Goal: Information Seeking & Learning: Learn about a topic

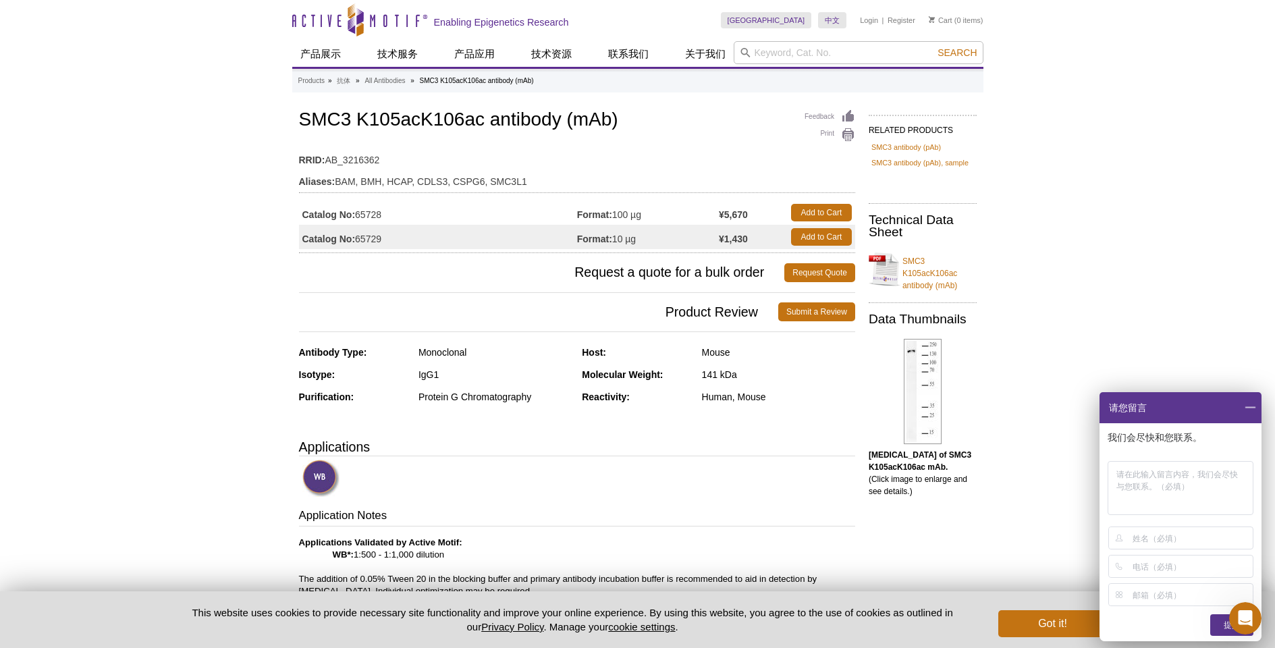
click at [200, 219] on div "Active Motif Logo Enabling Epigenetics Research 0 Search Skip to content Active…" at bounding box center [637, 639] width 1275 height 1278
drag, startPoint x: 302, startPoint y: 117, endPoint x: 621, endPoint y: 115, distance: 318.6
click at [621, 115] on h1 "SMC3 K105acK106ac antibody (mAb)" at bounding box center [577, 120] width 556 height 23
click at [568, 126] on h1 "SMC3 K105acK106ac antibody (mAb)" at bounding box center [577, 120] width 556 height 23
drag, startPoint x: 728, startPoint y: 240, endPoint x: 759, endPoint y: 239, distance: 31.1
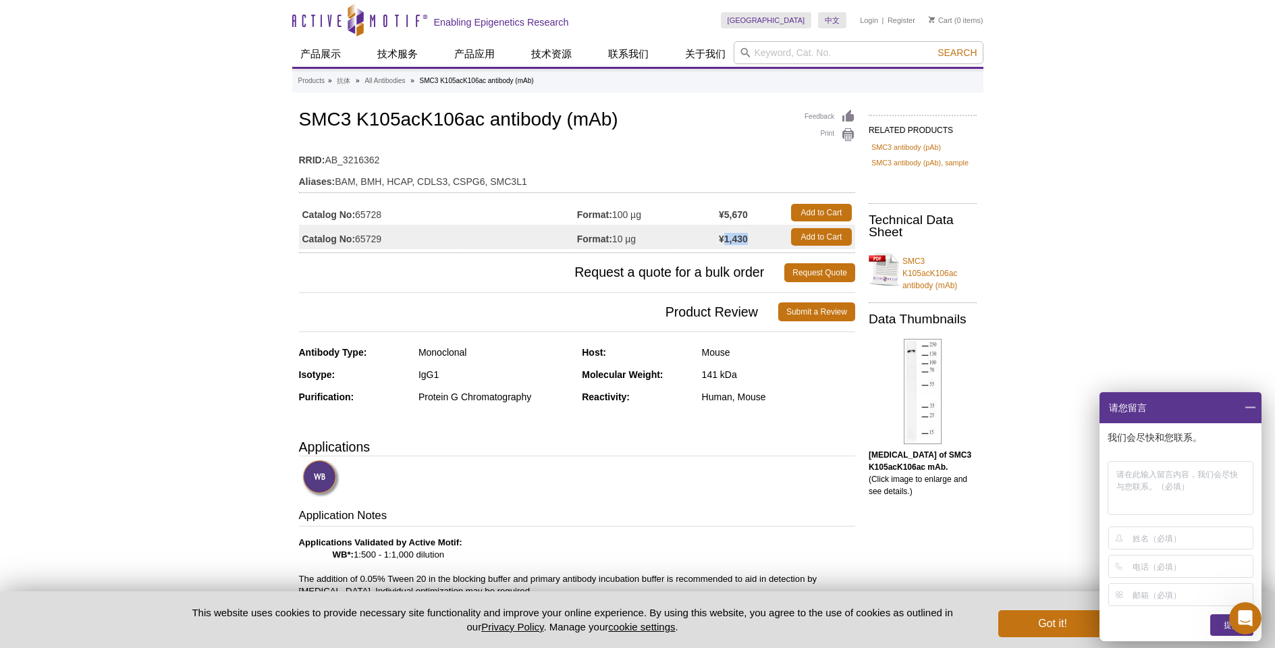
click at [759, 239] on td "¥1,430" at bounding box center [751, 237] width 65 height 24
click at [748, 242] on strong "¥1,430" at bounding box center [733, 239] width 29 height 12
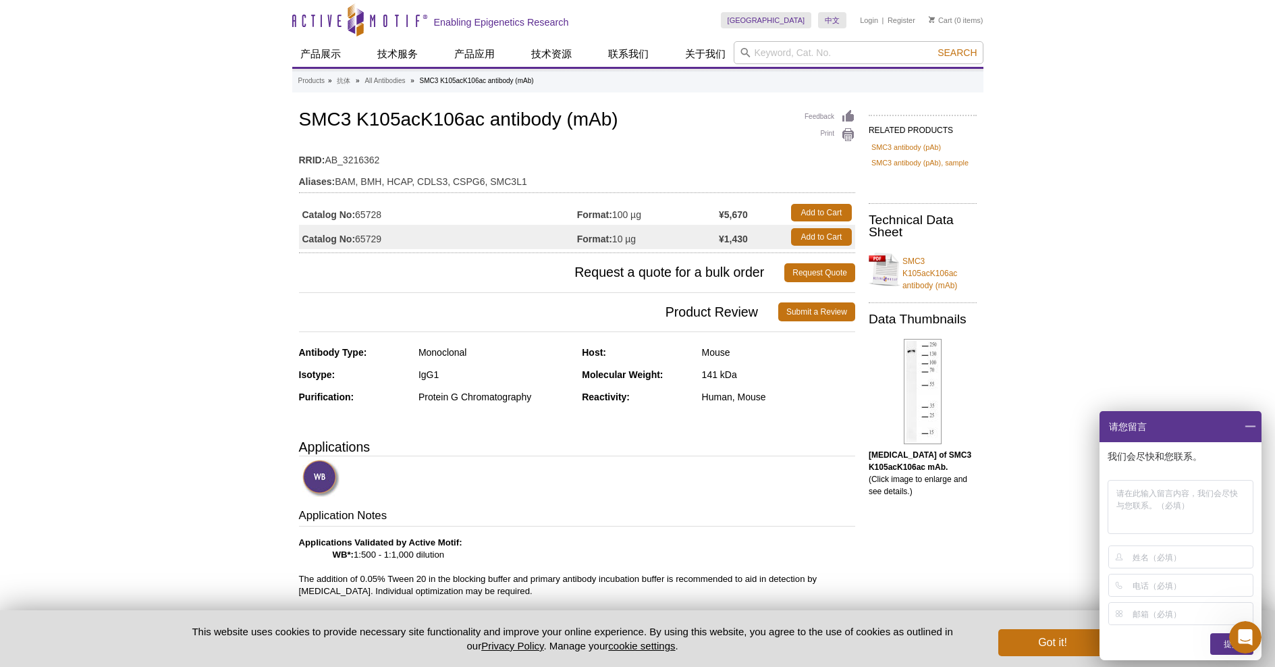
click at [1067, 207] on div "Active Motif Logo Enabling Epigenetics Research 0 Search Skip to content Active…" at bounding box center [637, 639] width 1275 height 1278
click at [927, 273] on link "SMC3 K105acK106ac antibody (mAb)" at bounding box center [923, 269] width 108 height 45
click at [165, 198] on div "Active Motif Logo Enabling Epigenetics Research 0 Search Skip to content Active…" at bounding box center [637, 639] width 1275 height 1278
drag, startPoint x: 312, startPoint y: 122, endPoint x: 641, endPoint y: 110, distance: 328.9
click at [641, 110] on h1 "SMC3 K105acK106ac antibody (mAb)" at bounding box center [577, 120] width 556 height 23
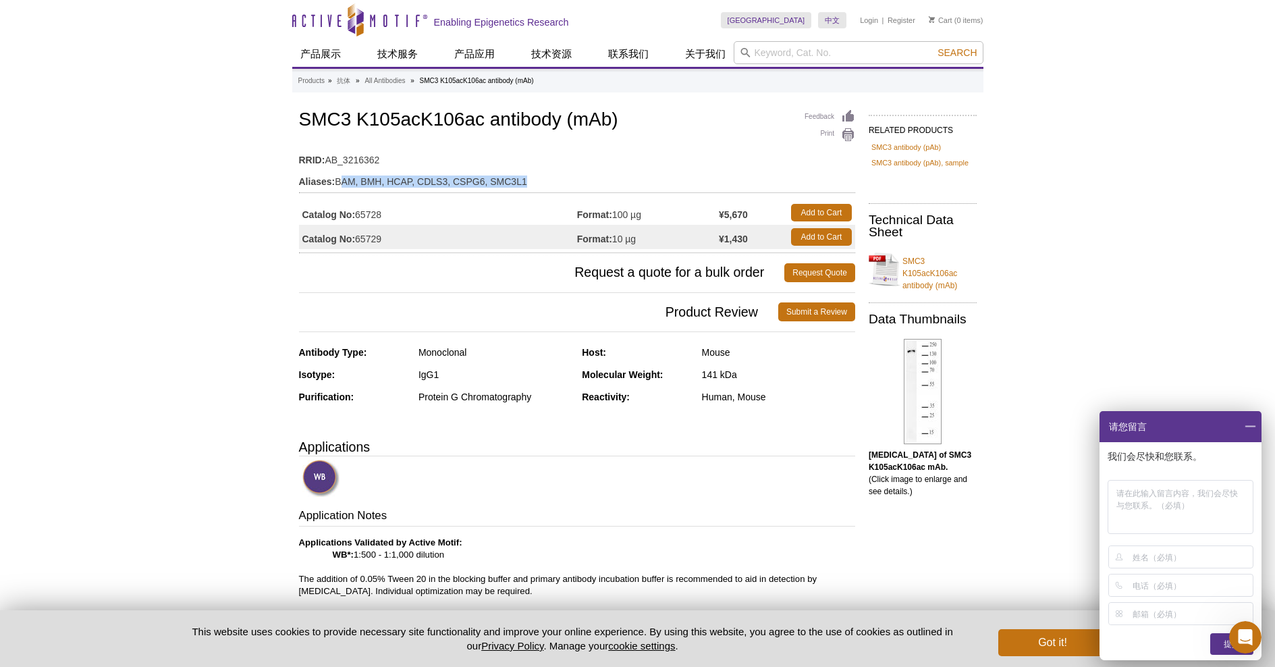
drag, startPoint x: 340, startPoint y: 182, endPoint x: 423, endPoint y: 189, distance: 83.3
click at [423, 189] on table "RRID: AB_3216362 Aliases: BAM, BMH, HCAP, CDLS3, CSPG6, SMC3L1" at bounding box center [577, 167] width 556 height 51
click at [417, 185] on td "Aliases: BAM, BMH, HCAP, CDLS3, CSPG6, SMC3L1" at bounding box center [577, 178] width 556 height 22
drag, startPoint x: 358, startPoint y: 243, endPoint x: 395, endPoint y: 242, distance: 36.5
click at [395, 242] on td "Catalog No: 65729" at bounding box center [438, 237] width 278 height 24
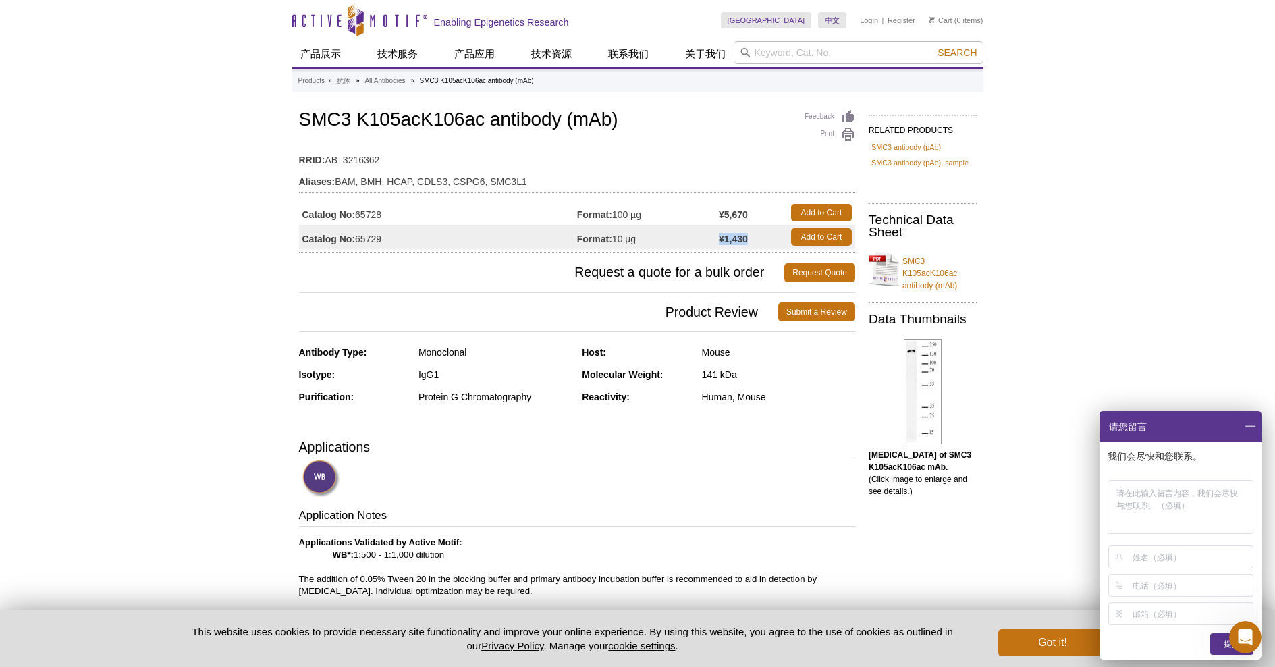
drag, startPoint x: 723, startPoint y: 241, endPoint x: 747, endPoint y: 240, distance: 24.3
click at [747, 240] on strong "¥1,430" at bounding box center [733, 239] width 29 height 12
click at [728, 240] on strong "¥1,430" at bounding box center [733, 239] width 29 height 12
click at [741, 275] on span "Request a quote for a bulk order" at bounding box center [542, 272] width 486 height 19
drag, startPoint x: 701, startPoint y: 318, endPoint x: 751, endPoint y: 311, distance: 50.4
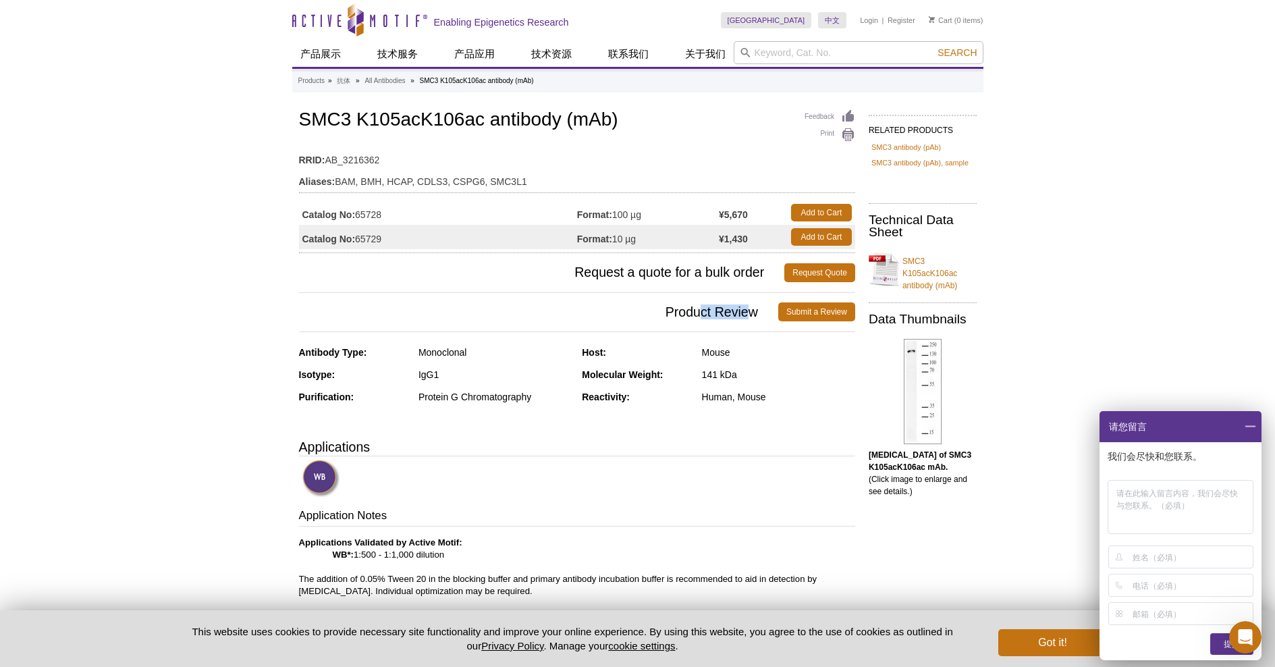
click at [751, 311] on span "Product Review" at bounding box center [538, 311] width 479 height 19
click at [735, 314] on span "Product Review" at bounding box center [538, 311] width 479 height 19
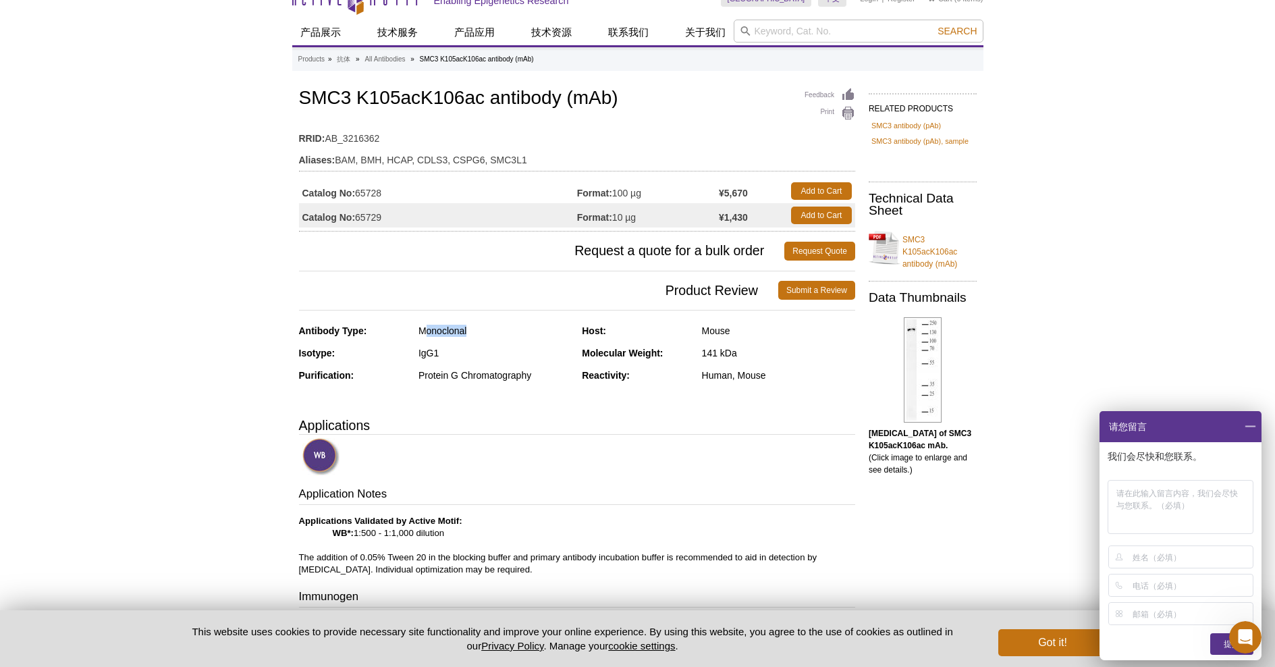
drag, startPoint x: 435, startPoint y: 333, endPoint x: 466, endPoint y: 333, distance: 31.0
click at [466, 333] on div "Monoclonal" at bounding box center [494, 331] width 153 height 12
drag, startPoint x: 424, startPoint y: 379, endPoint x: 564, endPoint y: 381, distance: 140.4
click at [455, 383] on div "Purification: Protein G Chromatography" at bounding box center [435, 380] width 273 height 22
drag, startPoint x: 697, startPoint y: 334, endPoint x: 724, endPoint y: 337, distance: 27.2
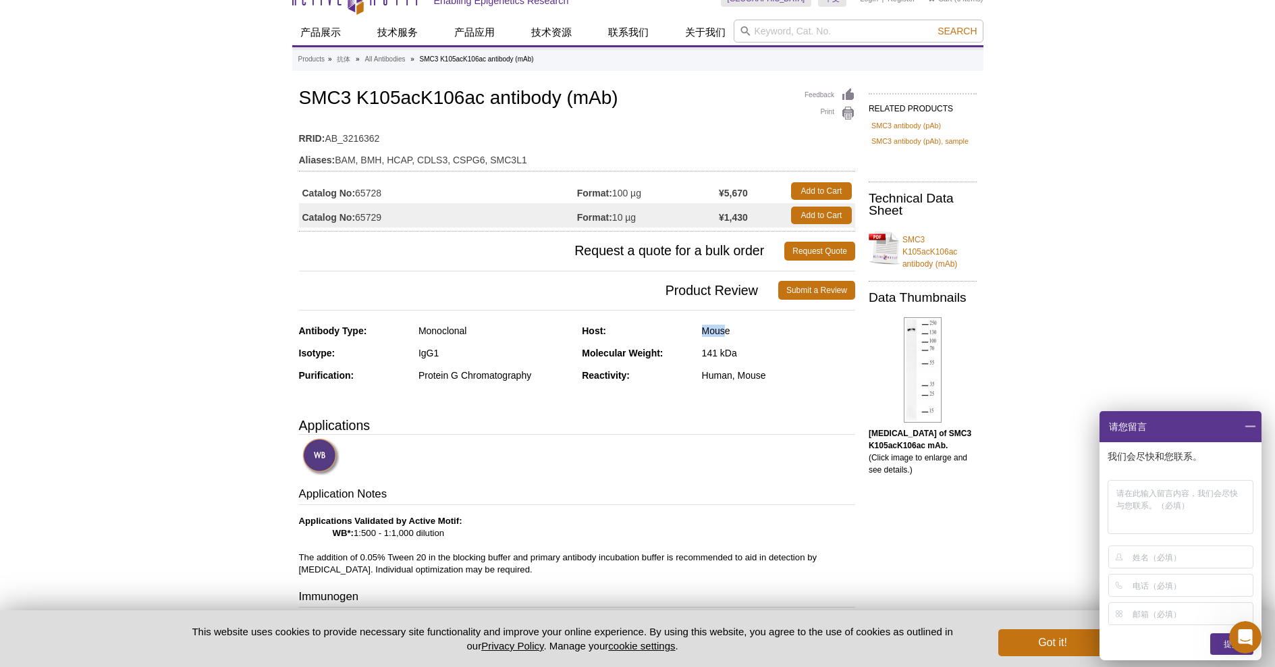
click at [725, 333] on div "Host: Mouse" at bounding box center [718, 336] width 273 height 22
drag, startPoint x: 711, startPoint y: 354, endPoint x: 740, endPoint y: 355, distance: 29.7
click at [740, 355] on div "141 kDa" at bounding box center [778, 353] width 153 height 12
click at [768, 380] on div "Human, Mouse" at bounding box center [778, 375] width 153 height 12
drag, startPoint x: 723, startPoint y: 383, endPoint x: 700, endPoint y: 387, distance: 23.4
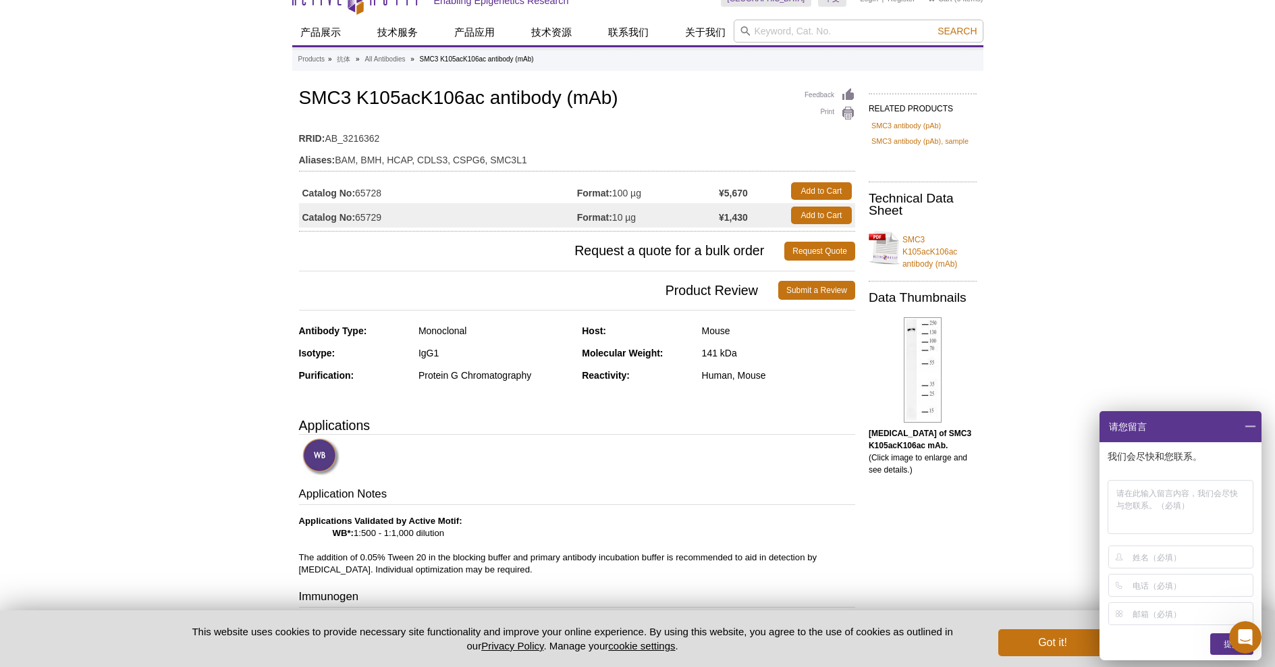
click at [722, 383] on div "Reactivity: Human, Mouse" at bounding box center [718, 380] width 273 height 22
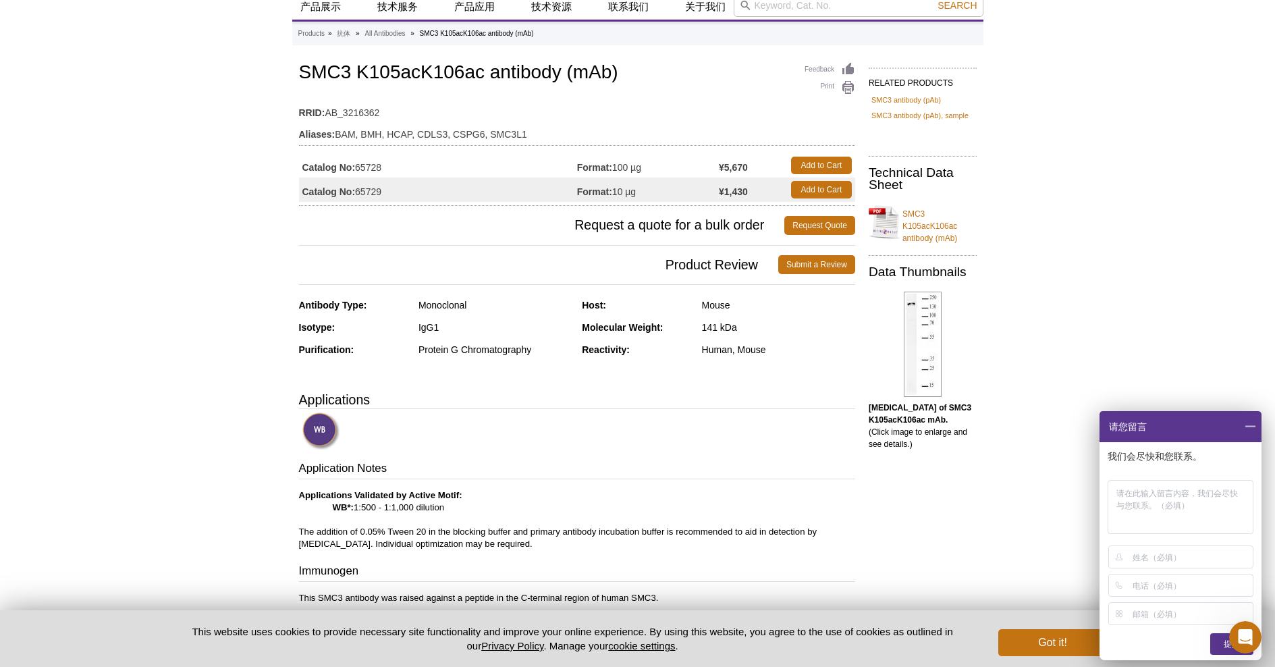
scroll to position [138, 0]
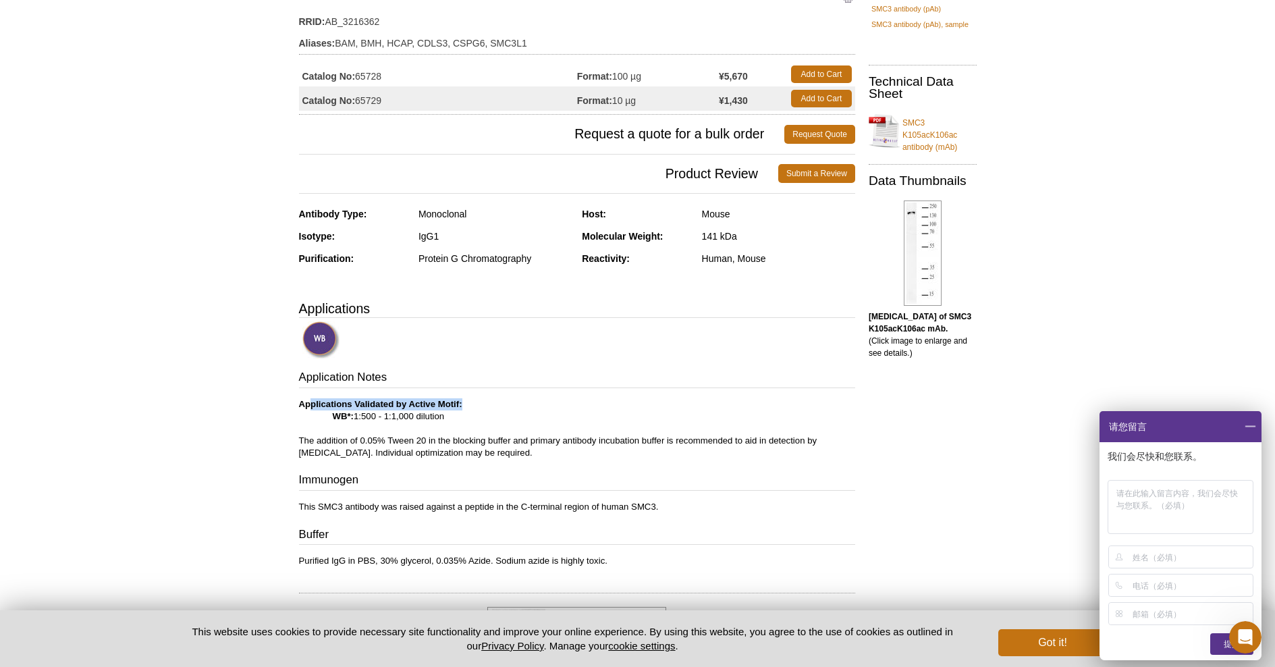
drag, startPoint x: 315, startPoint y: 406, endPoint x: 474, endPoint y: 398, distance: 160.2
click at [474, 398] on p "Applications Validated by Active Motif: WB*: 1:500 - 1:1,000 dilution The addit…" at bounding box center [577, 428] width 556 height 61
click at [422, 414] on p "Applications Validated by Active Motif: WB*: 1:500 - 1:1,000 dilution The addit…" at bounding box center [577, 428] width 556 height 61
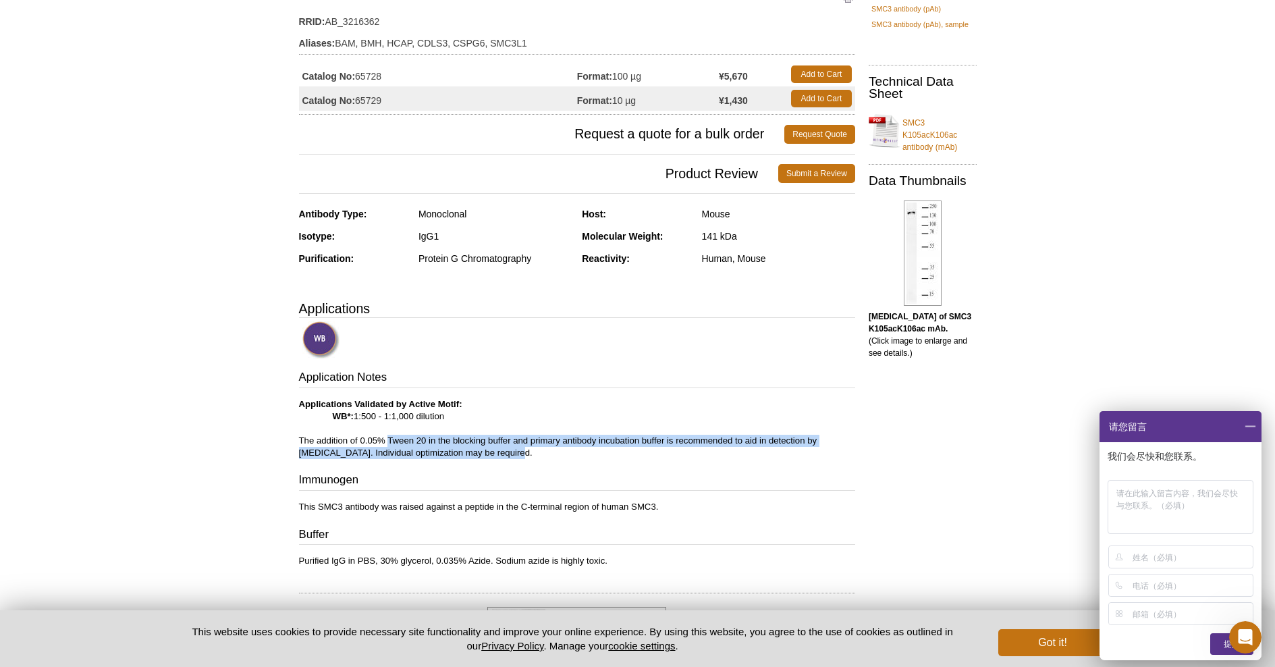
drag, startPoint x: 387, startPoint y: 441, endPoint x: 546, endPoint y: 444, distance: 159.3
click at [595, 447] on p "Applications Validated by Active Motif: WB*: 1:500 - 1:1,000 dilution The addit…" at bounding box center [577, 428] width 556 height 61
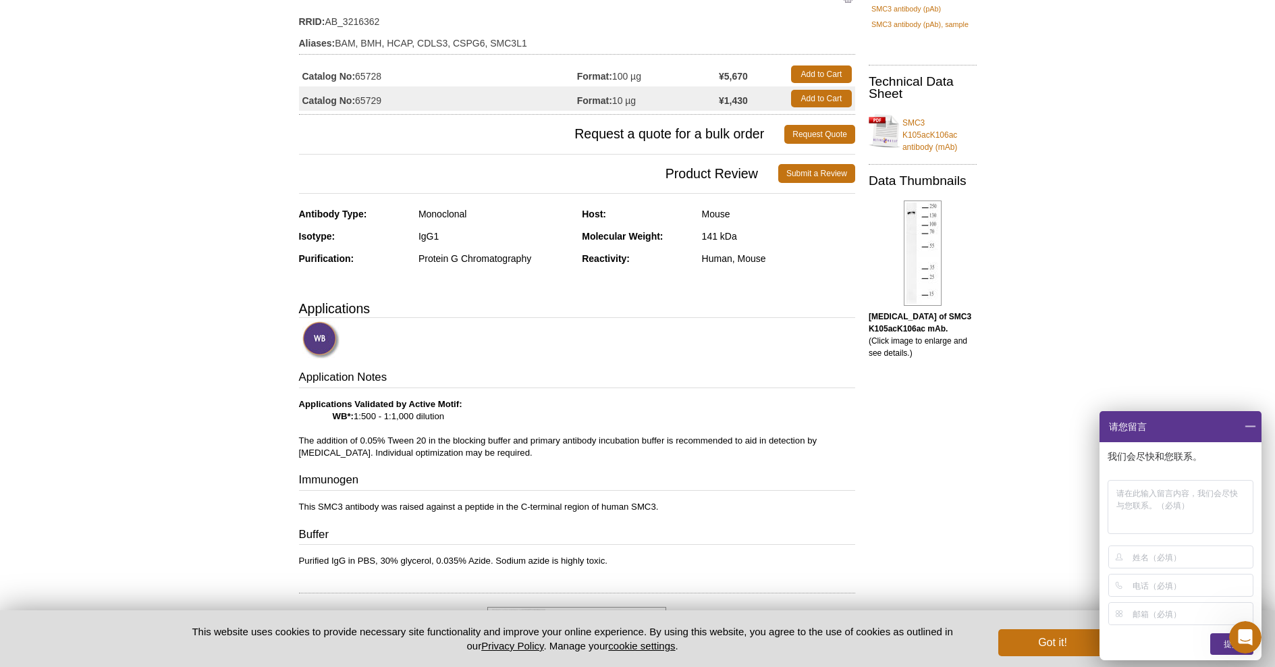
click at [468, 457] on p "Applications Validated by Active Motif: WB*: 1:500 - 1:1,000 dilution The addit…" at bounding box center [577, 428] width 556 height 61
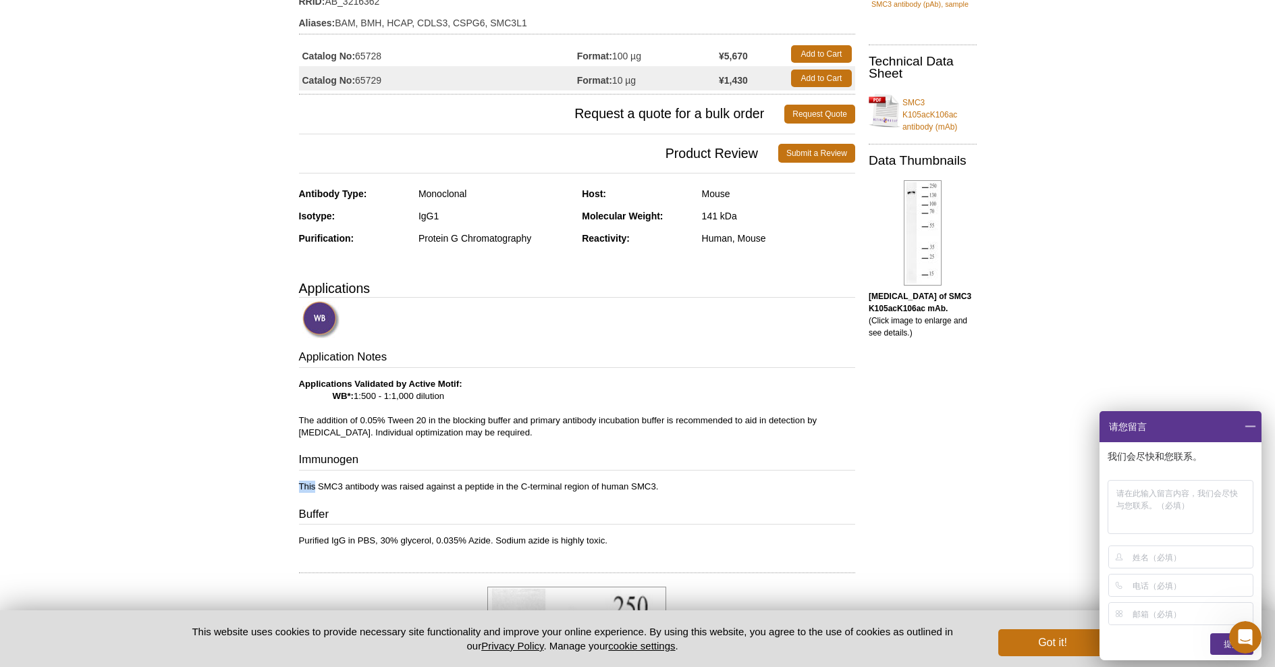
drag, startPoint x: 316, startPoint y: 491, endPoint x: 572, endPoint y: 474, distance: 257.0
click at [572, 474] on div "Application Notes Applications Validated by Active Motif: WB*: 1:500 - 1:1,000 …" at bounding box center [577, 448] width 556 height 198
click at [514, 489] on p "This SMC3 antibody was raised against a peptide in the C-terminal region of hum…" at bounding box center [577, 487] width 556 height 12
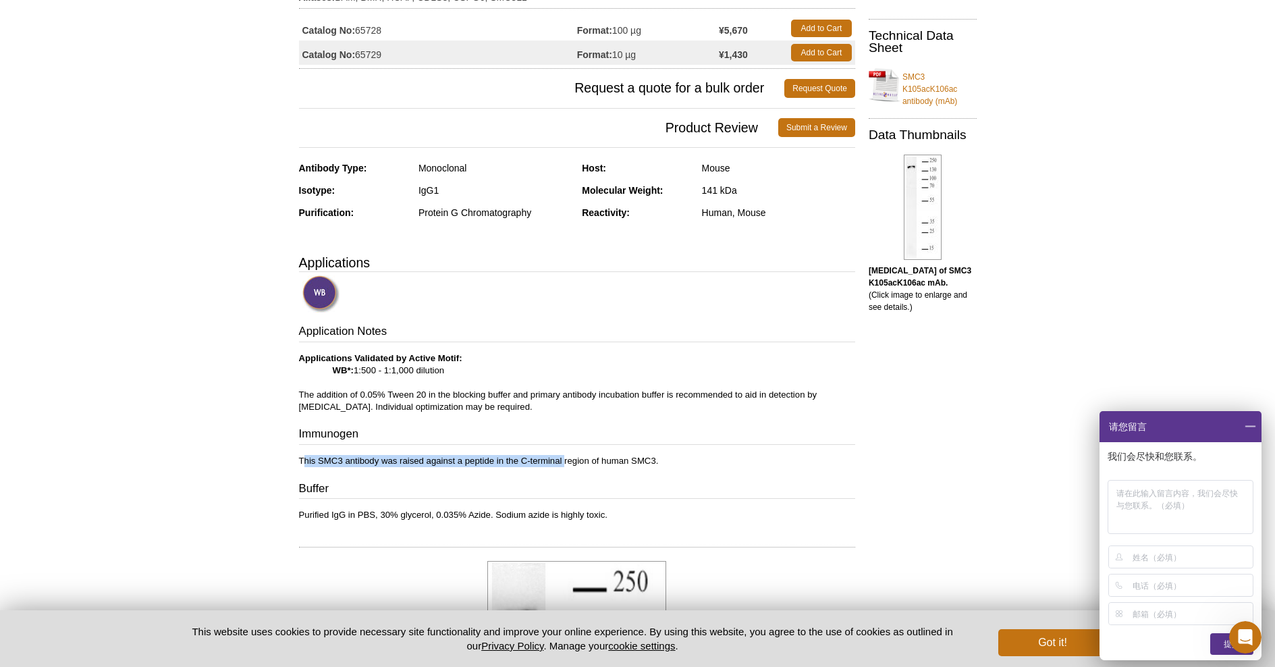
drag, startPoint x: 302, startPoint y: 461, endPoint x: 563, endPoint y: 458, distance: 261.2
click at [564, 458] on p "This SMC3 antibody was raised against a peptide in the C-terminal region of hum…" at bounding box center [577, 461] width 556 height 12
click at [520, 464] on p "This SMC3 antibody was raised against a peptide in the C-terminal region of hum…" at bounding box center [577, 461] width 556 height 12
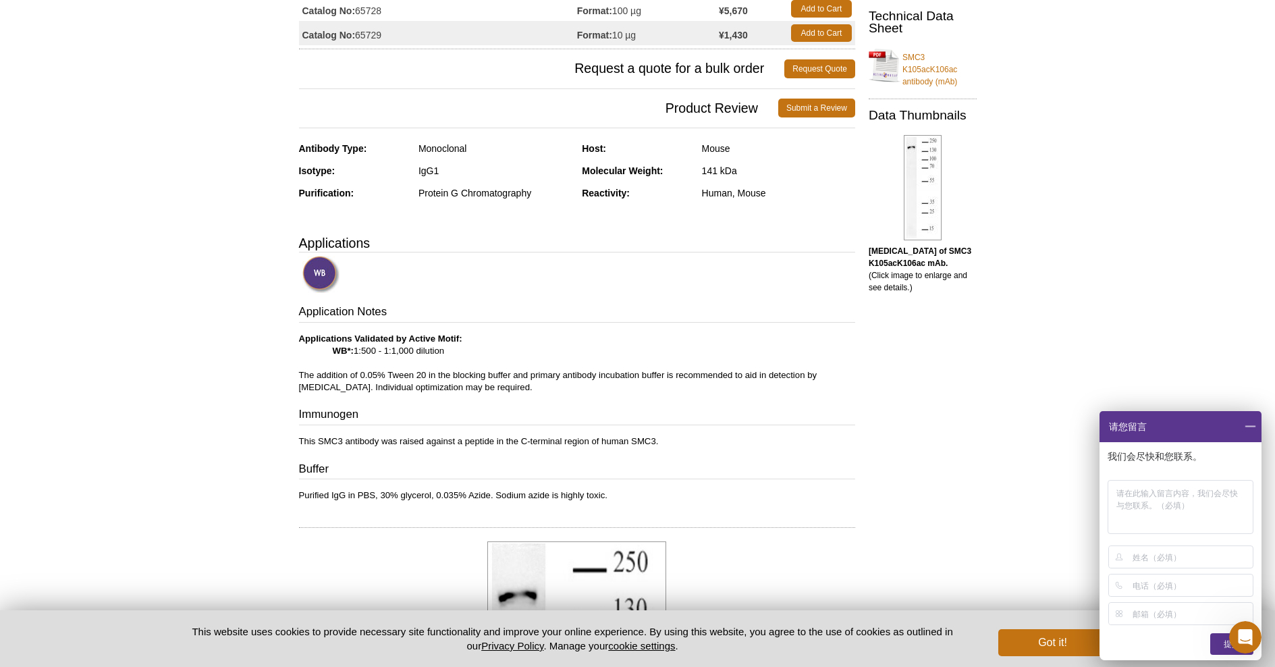
scroll to position [227, 0]
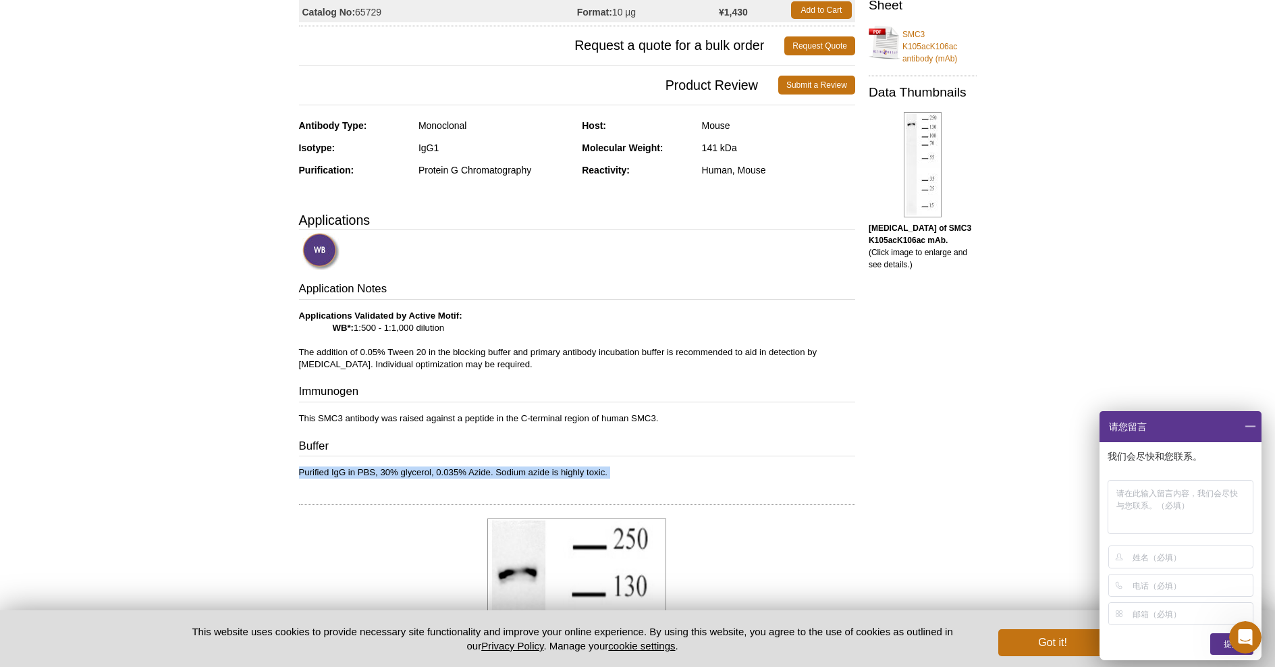
drag, startPoint x: 339, startPoint y: 478, endPoint x: 530, endPoint y: 459, distance: 191.9
click at [530, 459] on div "Feedback Print SMC3 K105acK106ac antibody (mAb) RRID: AB_3216362 Aliases: BAM, …" at bounding box center [573, 651] width 563 height 1543
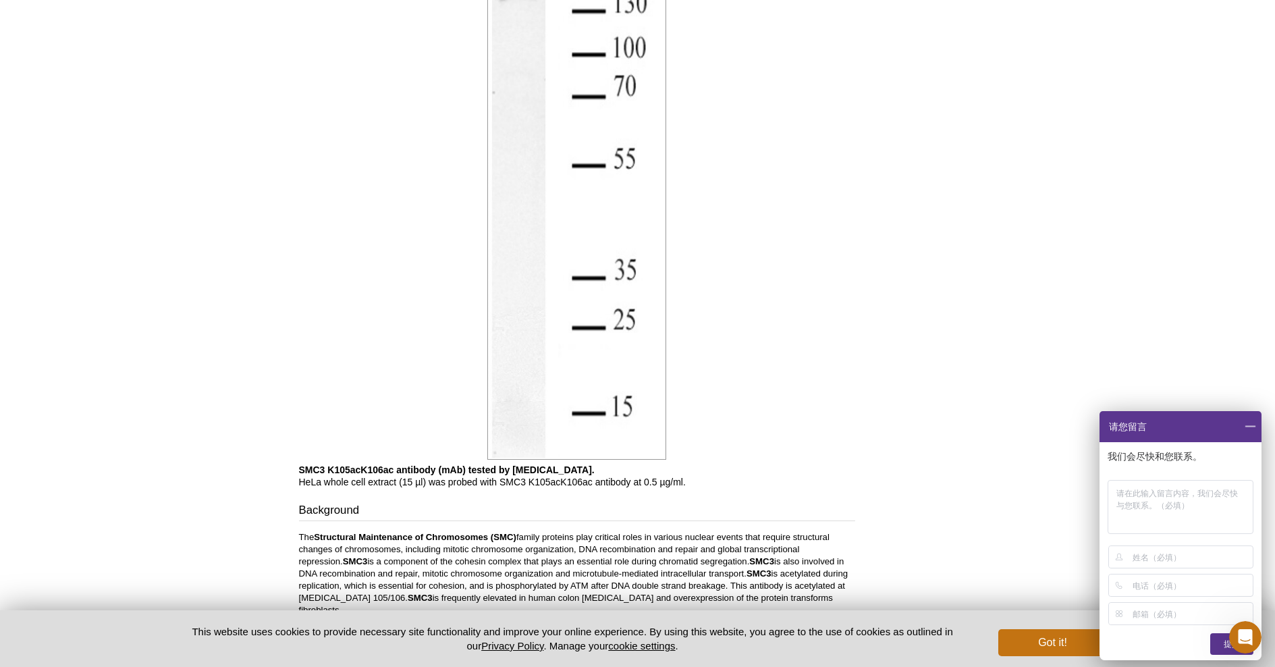
scroll to position [828, 0]
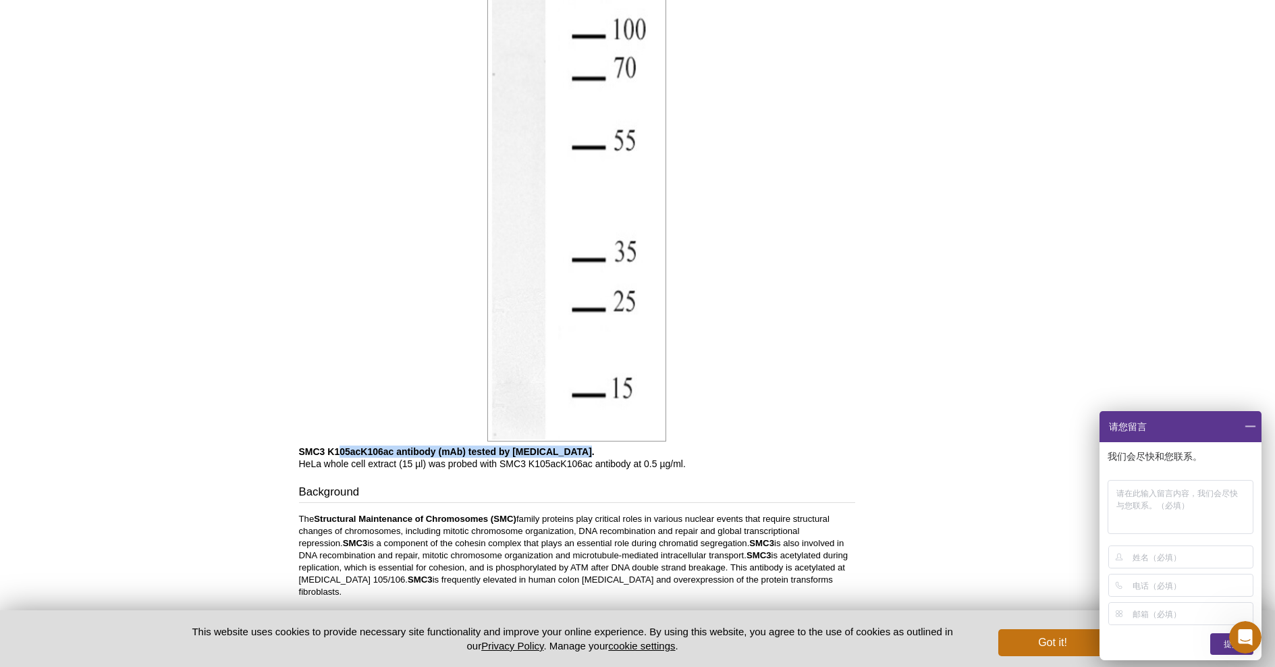
drag, startPoint x: 335, startPoint y: 456, endPoint x: 585, endPoint y: 450, distance: 249.8
click at [587, 449] on p "SMC3 K105acK106ac antibody (mAb) tested by [MEDICAL_DATA]. HeLa whole cell extr…" at bounding box center [577, 457] width 556 height 24
drag, startPoint x: 329, startPoint y: 465, endPoint x: 650, endPoint y: 467, distance: 320.6
click at [650, 467] on p "SMC3 K105acK106ac antibody (mAb) tested by [MEDICAL_DATA]. HeLa whole cell extr…" at bounding box center [577, 457] width 556 height 24
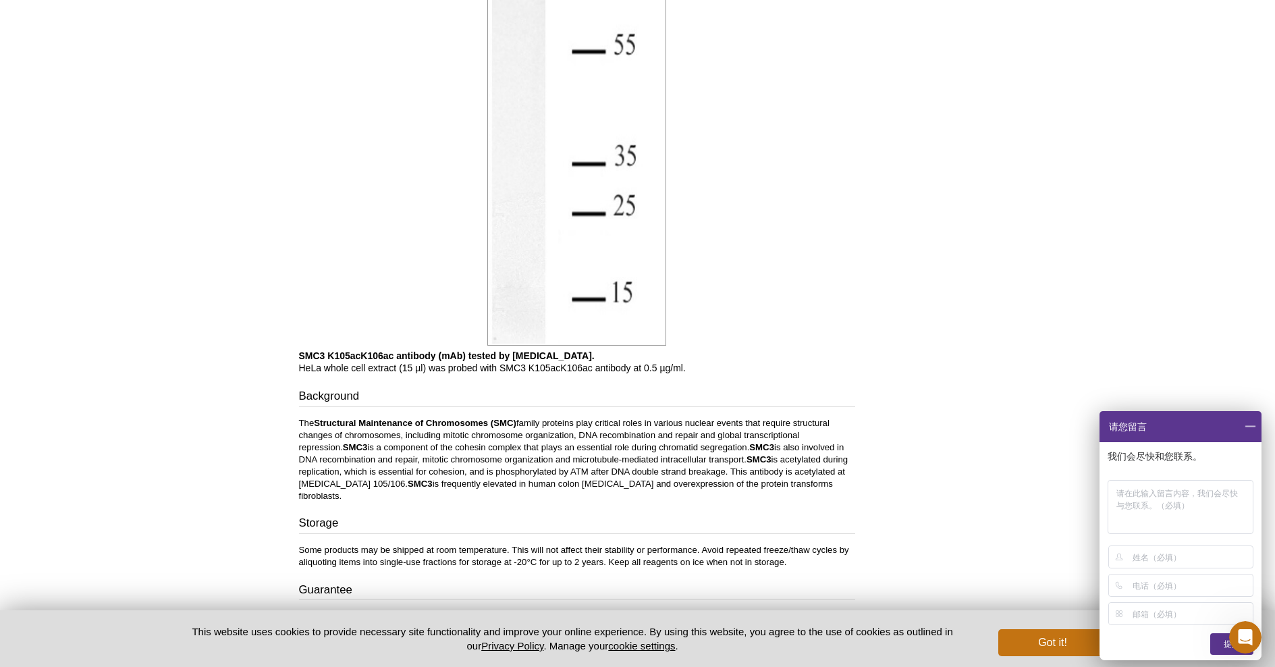
click at [318, 431] on p "The Structural Maintenance of Chromosomes (SMC) family proteins play critical r…" at bounding box center [577, 459] width 556 height 85
drag, startPoint x: 330, startPoint y: 430, endPoint x: 662, endPoint y: 421, distance: 332.2
click at [662, 421] on p "The Structural Maintenance of Chromosomes (SMC) family proteins play critical r…" at bounding box center [577, 459] width 556 height 85
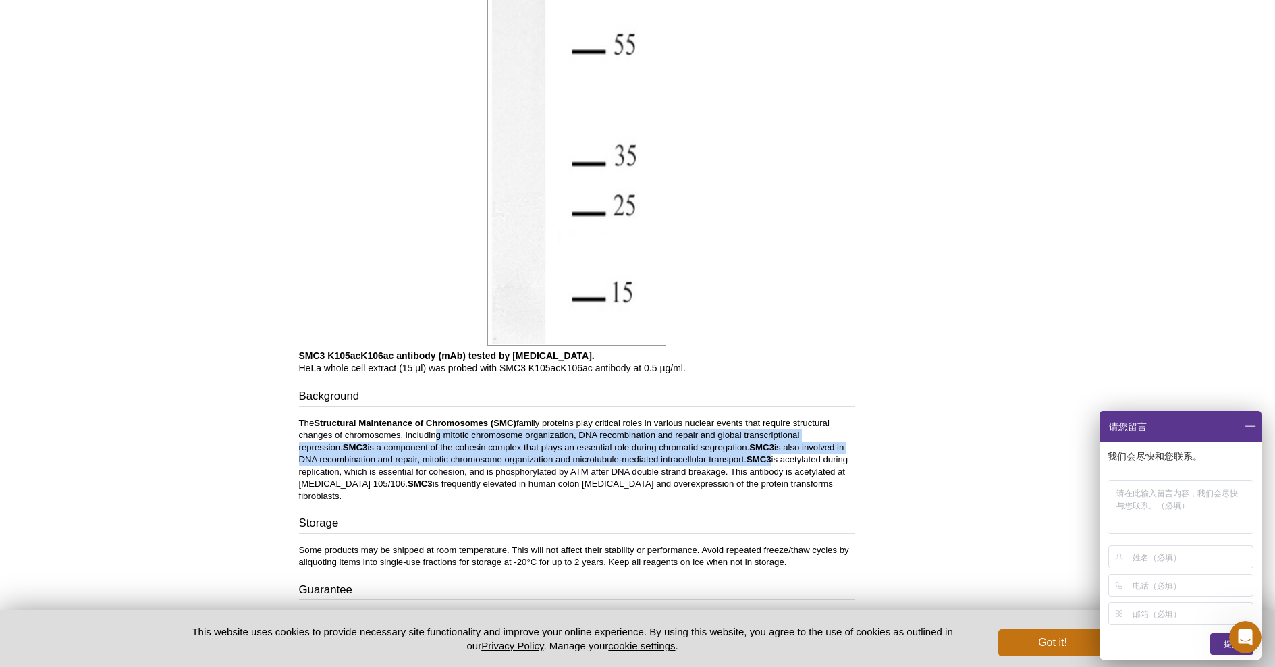
drag, startPoint x: 433, startPoint y: 432, endPoint x: 773, endPoint y: 462, distance: 340.8
click at [773, 462] on p "The Structural Maintenance of Chromosomes (SMC) family proteins play critical r…" at bounding box center [577, 459] width 556 height 85
click at [708, 458] on p "The Structural Maintenance of Chromosomes (SMC) family proteins play critical r…" at bounding box center [577, 459] width 556 height 85
drag, startPoint x: 751, startPoint y: 458, endPoint x: 856, endPoint y: 456, distance: 104.6
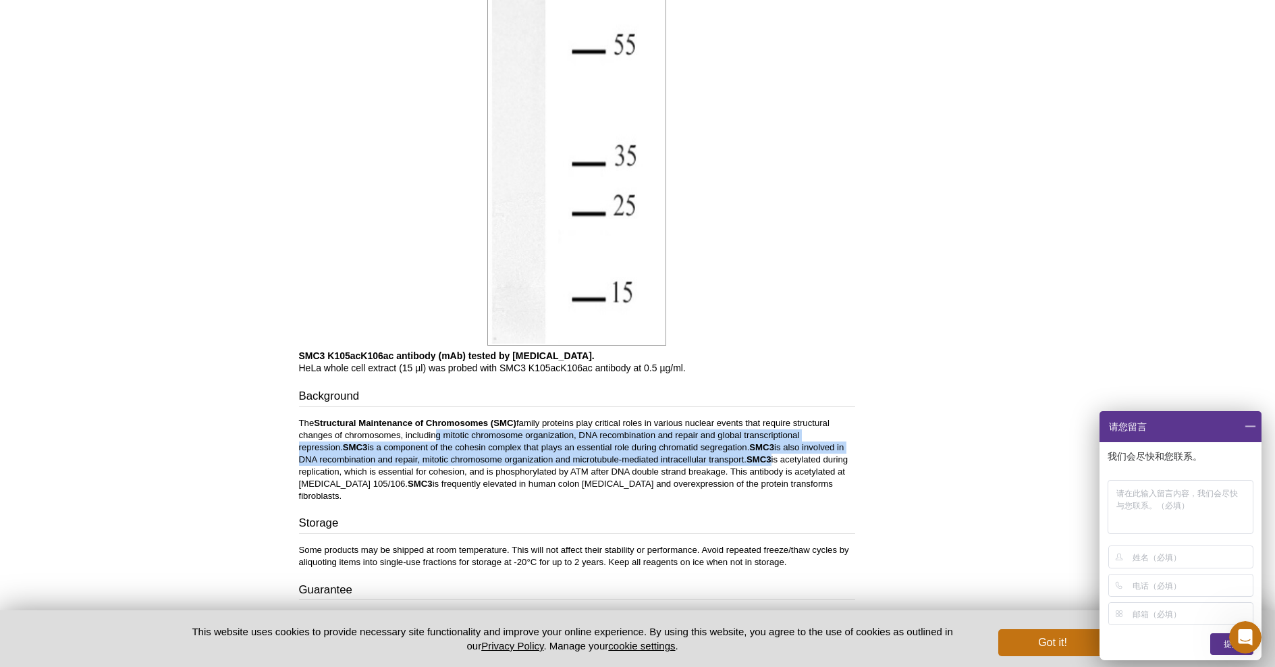
drag, startPoint x: 332, startPoint y: 475, endPoint x: 339, endPoint y: 477, distance: 7.7
click at [332, 475] on p "The Structural Maintenance of Chromosomes (SMC) family proteins play critical r…" at bounding box center [577, 459] width 556 height 85
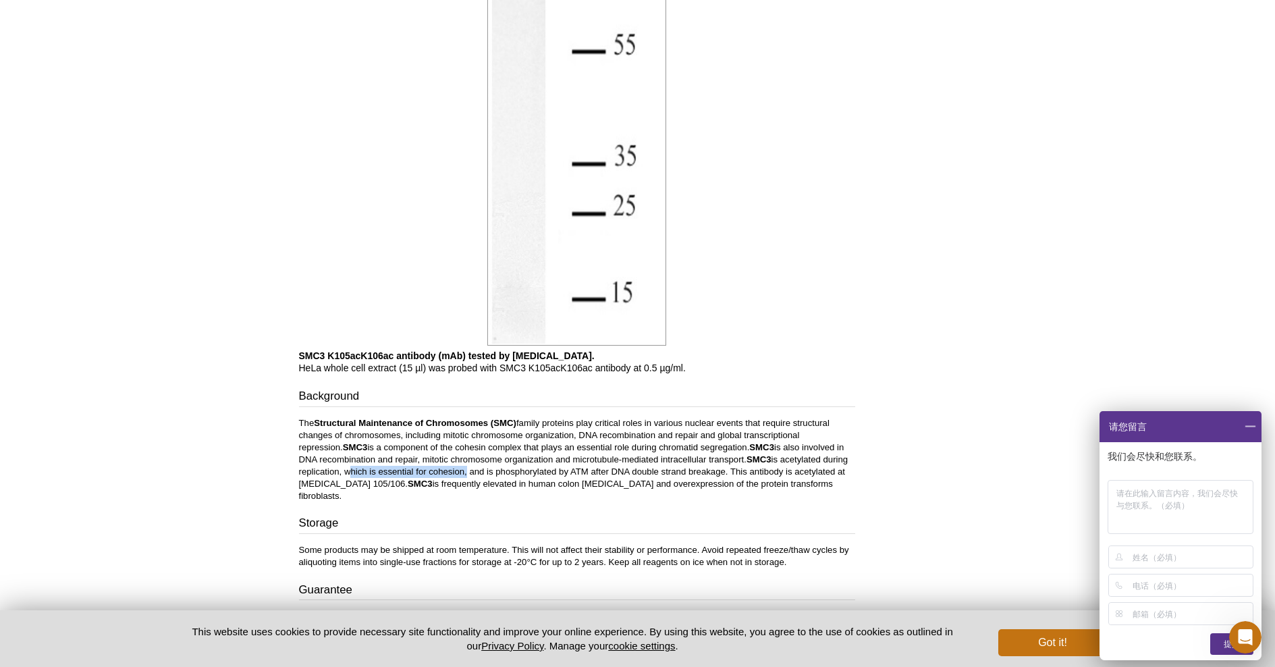
drag, startPoint x: 346, startPoint y: 472, endPoint x: 470, endPoint y: 469, distance: 124.9
click at [470, 469] on p "The Structural Maintenance of Chromosomes (SMC) family proteins play critical r…" at bounding box center [577, 459] width 556 height 85
drag, startPoint x: 771, startPoint y: 462, endPoint x: 844, endPoint y: 456, distance: 73.1
click at [844, 456] on p "The Structural Maintenance of Chromosomes (SMC) family proteins play critical r…" at bounding box center [577, 459] width 556 height 85
drag, startPoint x: 346, startPoint y: 472, endPoint x: 742, endPoint y: 470, distance: 396.9
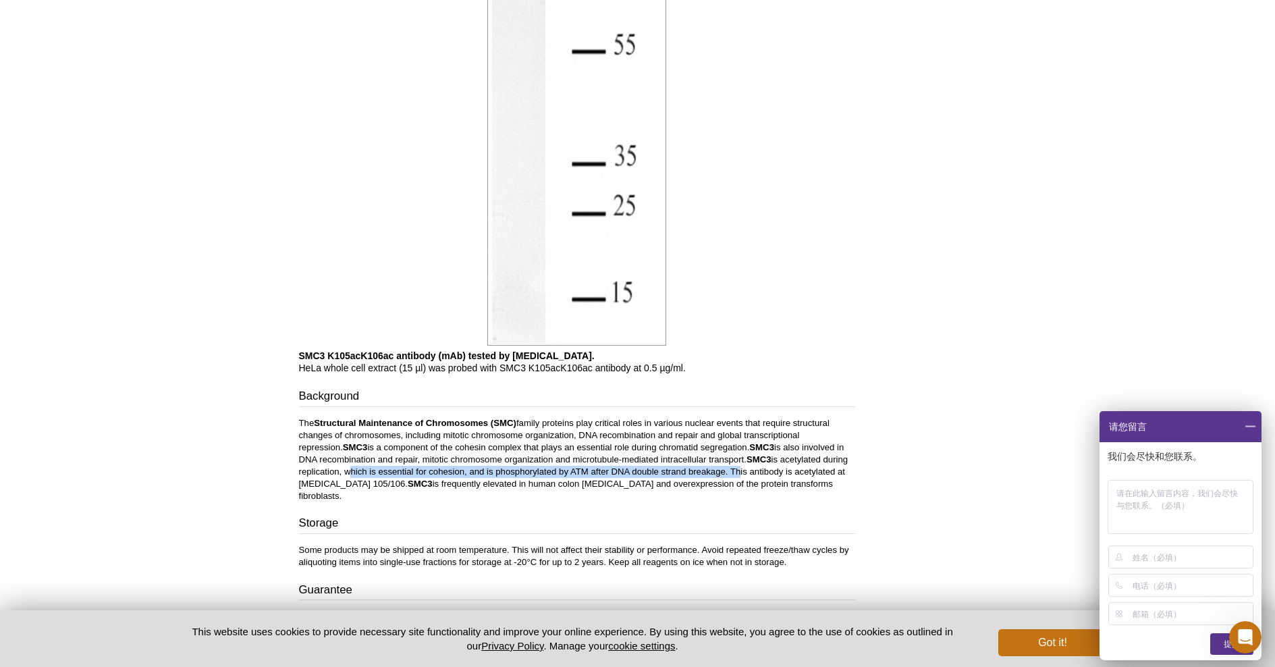
click at [738, 470] on p "The Structural Maintenance of Chromosomes (SMC) family proteins play critical r…" at bounding box center [577, 459] width 556 height 85
click at [756, 471] on p "The Structural Maintenance of Chromosomes (SMC) family proteins play critical r…" at bounding box center [577, 459] width 556 height 85
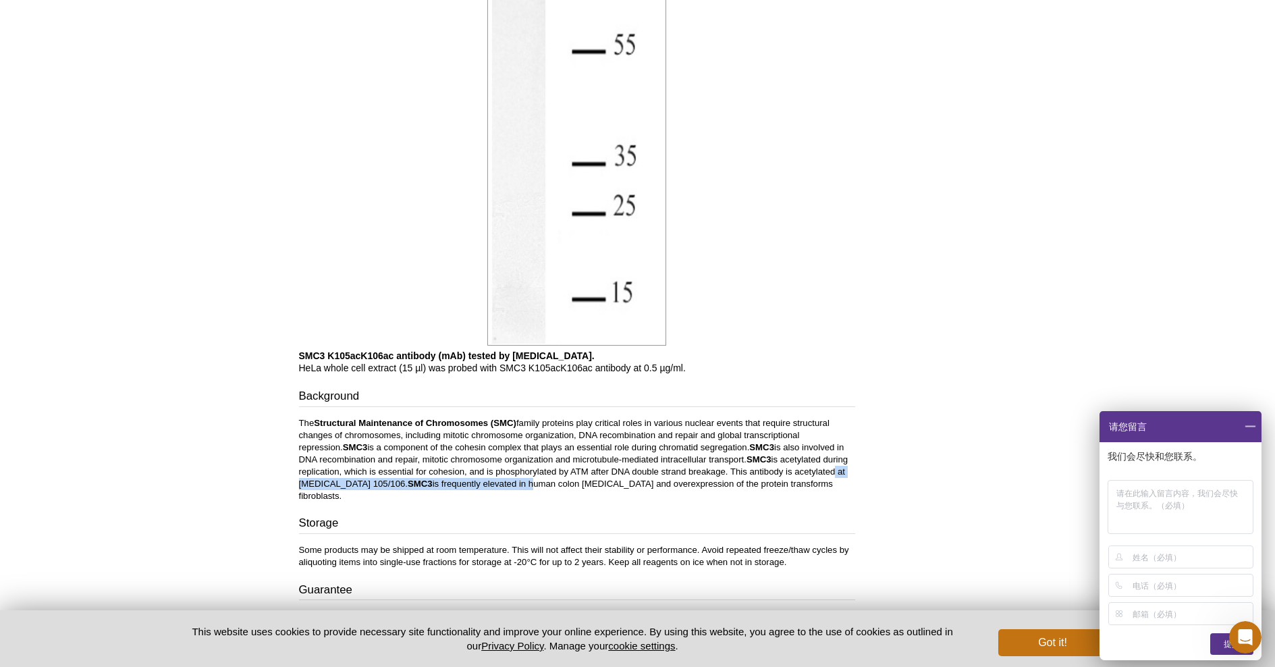
drag, startPoint x: 484, startPoint y: 476, endPoint x: 832, endPoint y: 473, distance: 347.6
click at [832, 473] on p "The Structural Maintenance of Chromosomes (SMC) family proteins play critical r…" at bounding box center [577, 459] width 556 height 85
click at [822, 474] on p "The Structural Maintenance of Chromosomes (SMC) family proteins play critical r…" at bounding box center [577, 459] width 556 height 85
drag, startPoint x: 796, startPoint y: 473, endPoint x: 844, endPoint y: 473, distance: 47.9
click at [844, 473] on p "The Structural Maintenance of Chromosomes (SMC) family proteins play critical r…" at bounding box center [577, 459] width 556 height 85
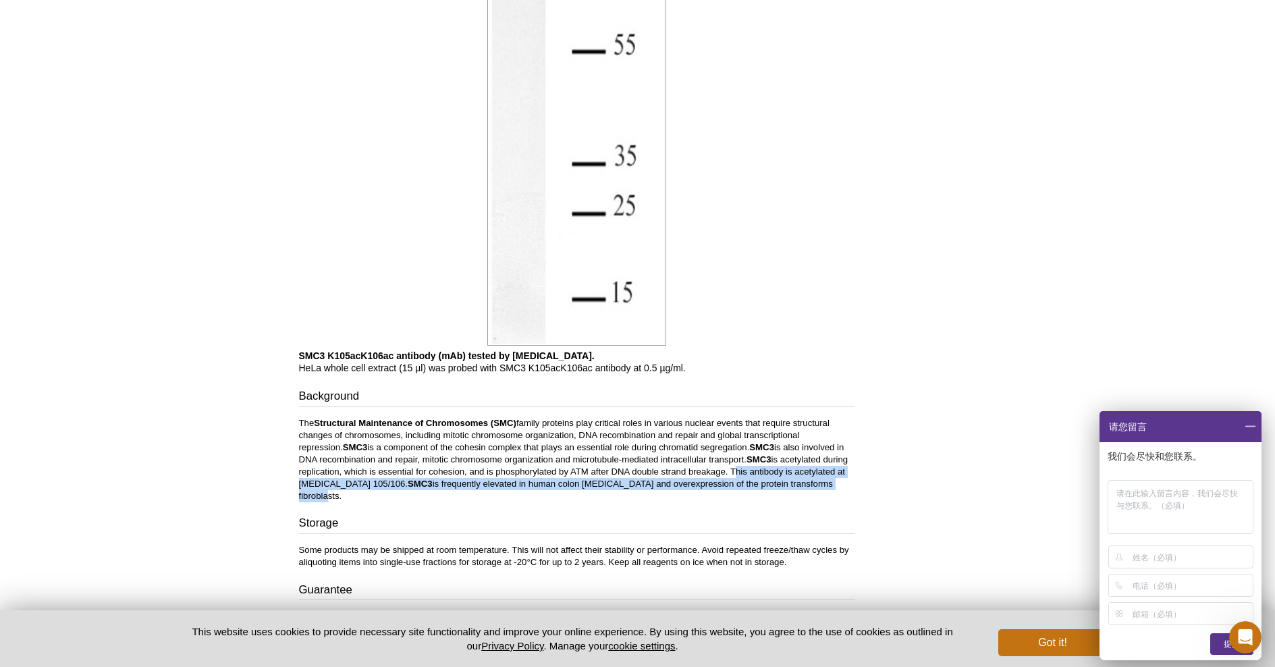
drag, startPoint x: 731, startPoint y: 472, endPoint x: 846, endPoint y: 480, distance: 115.7
click at [846, 481] on p "The Structural Maintenance of Chromosomes (SMC) family proteins play critical r…" at bounding box center [577, 459] width 556 height 85
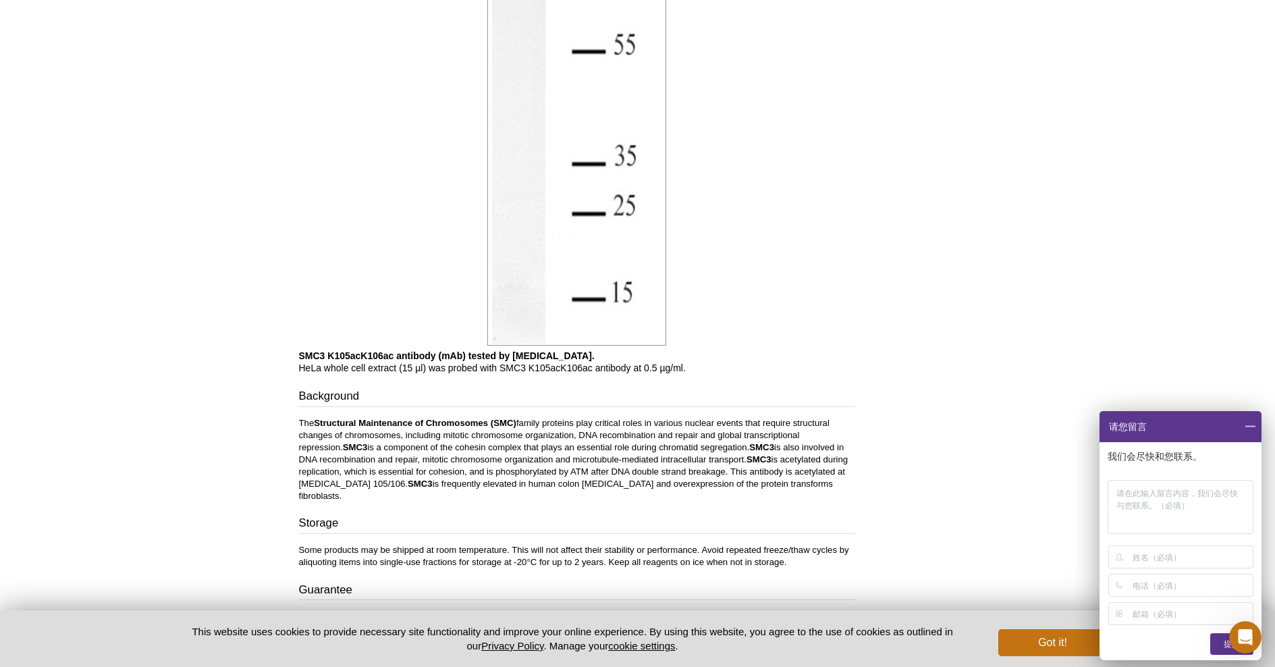
click at [746, 469] on p "The Structural Maintenance of Chromosomes (SMC) family proteins play critical r…" at bounding box center [577, 459] width 556 height 85
drag, startPoint x: 732, startPoint y: 472, endPoint x: 798, endPoint y: 473, distance: 66.1
click at [798, 473] on p "The Structural Maintenance of Chromosomes (SMC) family proteins play critical r…" at bounding box center [577, 459] width 556 height 85
click at [752, 473] on p "The Structural Maintenance of Chromosomes (SMC) family proteins play critical r…" at bounding box center [577, 459] width 556 height 85
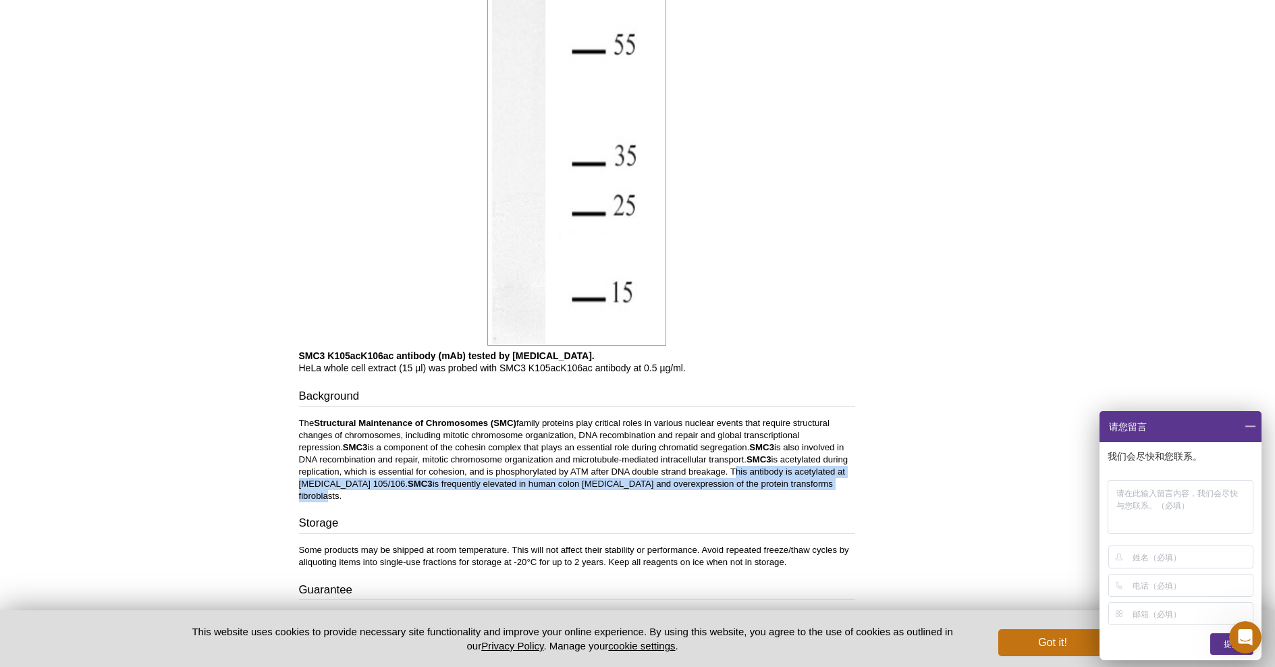
drag, startPoint x: 731, startPoint y: 470, endPoint x: 821, endPoint y: 479, distance: 90.9
click at [822, 479] on p "The Structural Maintenance of Chromosomes (SMC) family proteins play critical r…" at bounding box center [577, 459] width 556 height 85
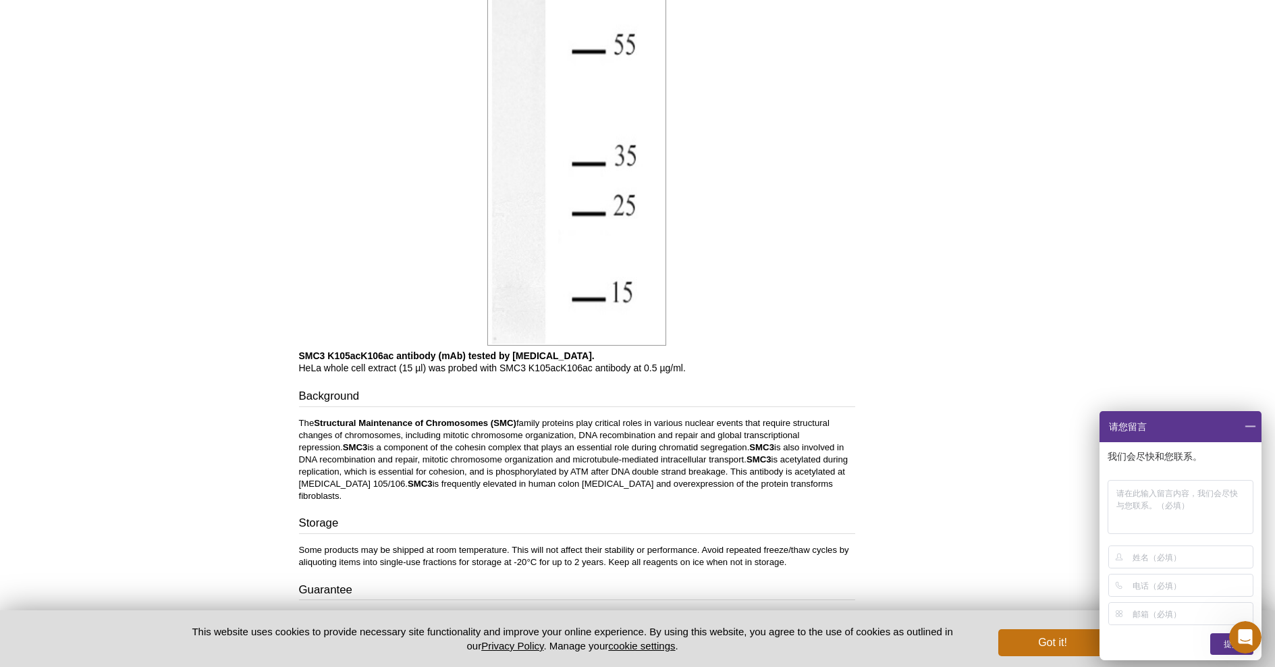
click at [751, 477] on p "The Structural Maintenance of Chromosomes (SMC) family proteins play critical r…" at bounding box center [577, 459] width 556 height 85
drag, startPoint x: 734, startPoint y: 472, endPoint x: 844, endPoint y: 472, distance: 110.0
click at [844, 473] on p "The Structural Maintenance of Chromosomes (SMC) family proteins play critical r…" at bounding box center [577, 459] width 556 height 85
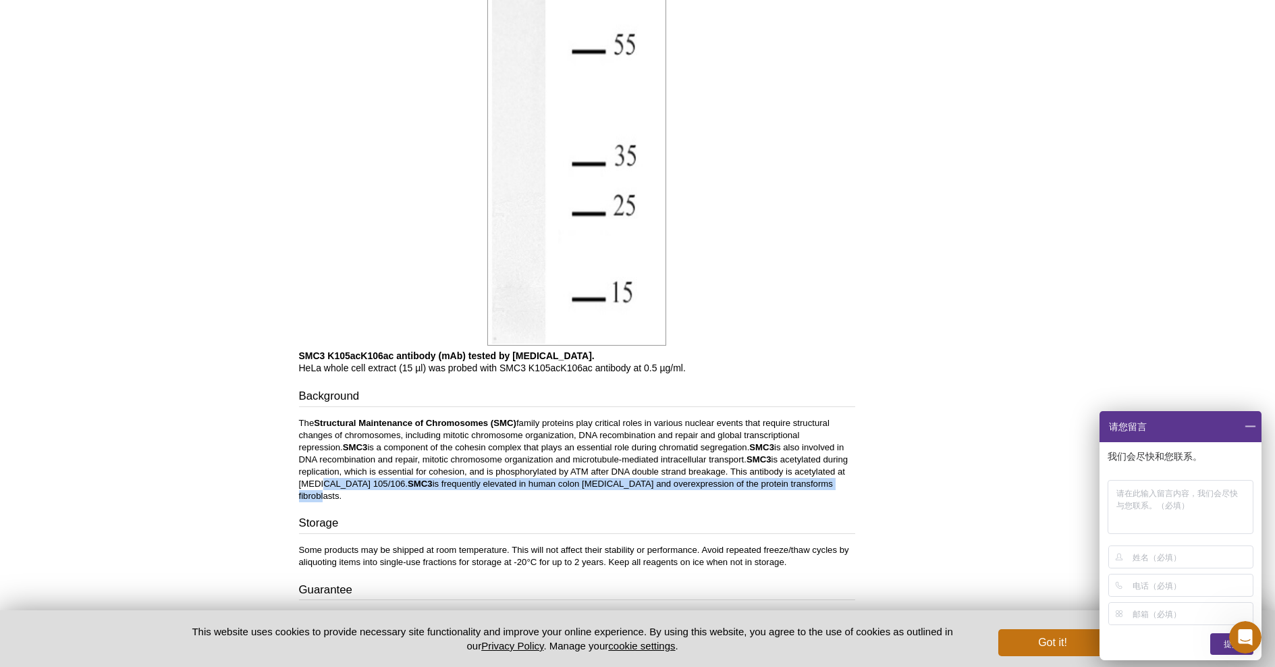
drag, startPoint x: 312, startPoint y: 486, endPoint x: 798, endPoint y: 481, distance: 485.3
click at [798, 481] on p "The Structural Maintenance of Chromosomes (SMC) family proteins play critical r…" at bounding box center [577, 459] width 556 height 85
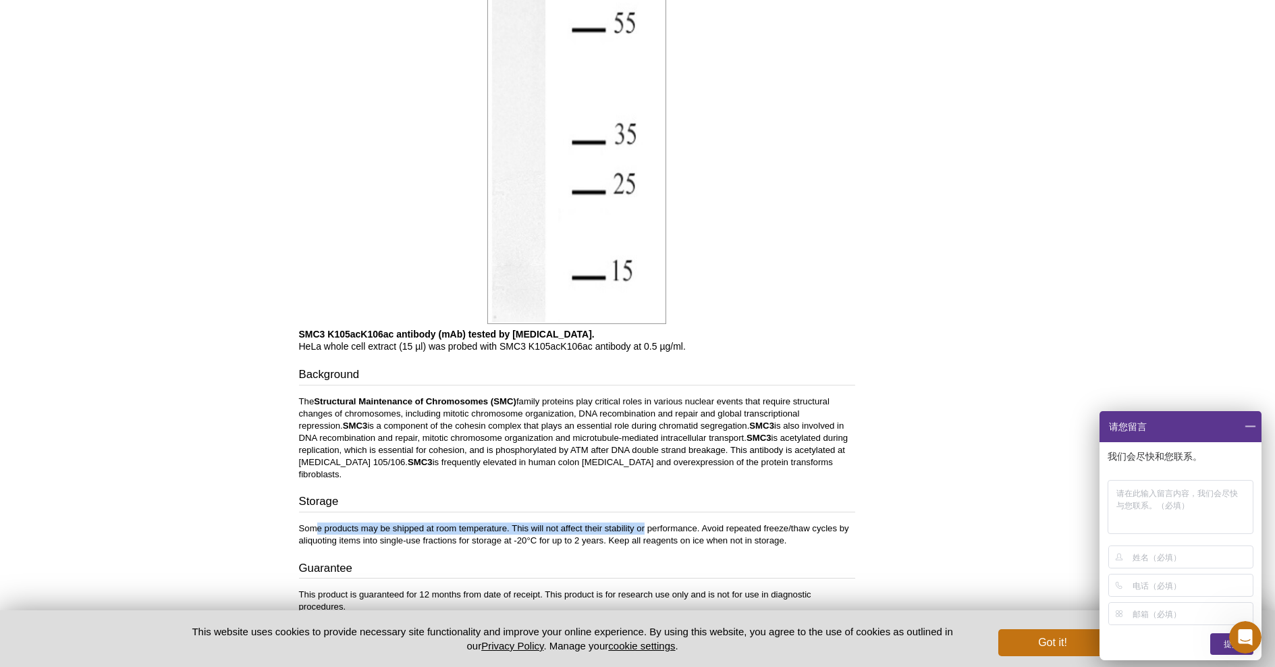
drag, startPoint x: 319, startPoint y: 516, endPoint x: 647, endPoint y: 520, distance: 327.4
click at [647, 522] on p "Some products may be shipped at room temperature. This will not affect their st…" at bounding box center [577, 534] width 556 height 24
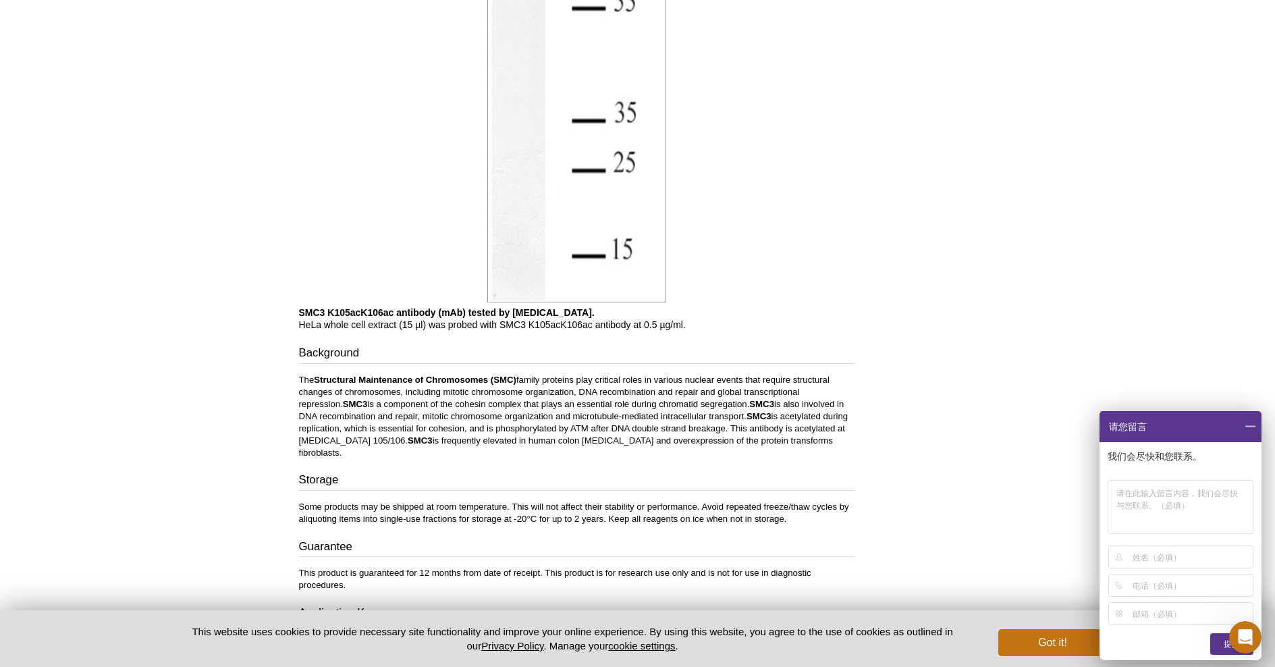
click at [614, 501] on p "Some products may be shipped at room temperature. This will not affect their st…" at bounding box center [577, 513] width 556 height 24
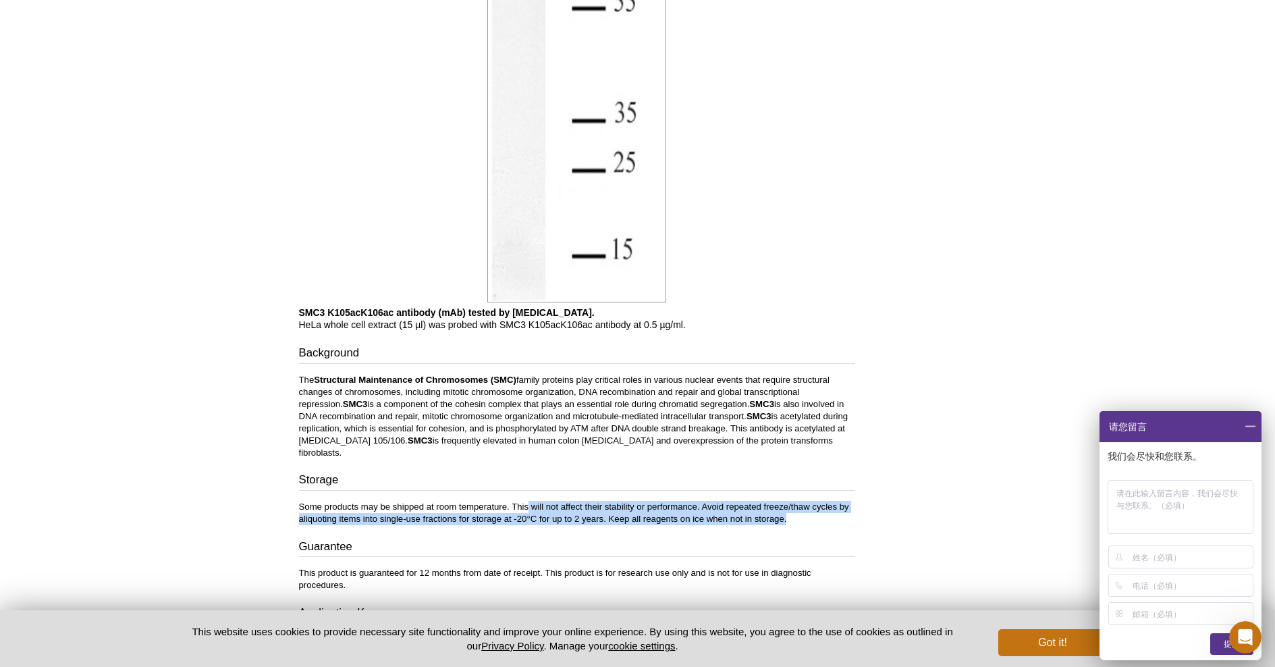
drag, startPoint x: 530, startPoint y: 490, endPoint x: 729, endPoint y: 514, distance: 200.6
click at [848, 510] on p "Some products may be shipped at room temperature. This will not affect their st…" at bounding box center [577, 513] width 556 height 24
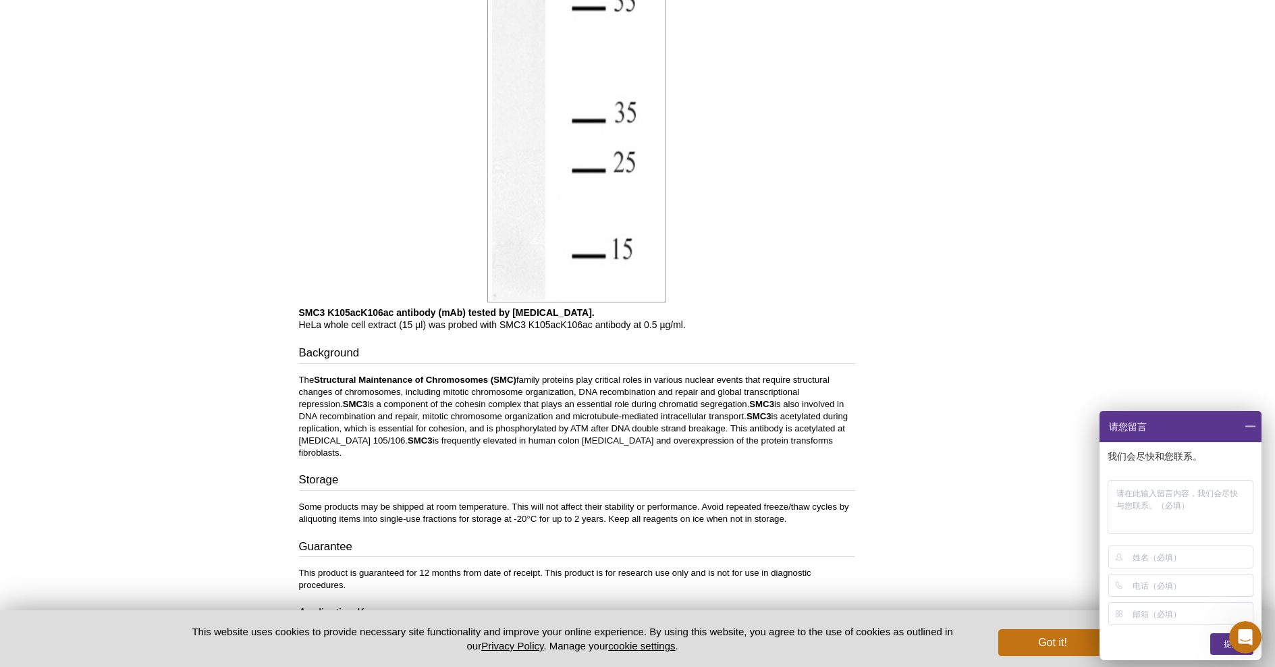
click at [667, 519] on div "Storage Some products may be shipped at room temperature. This will not affect …" at bounding box center [577, 531] width 556 height 119
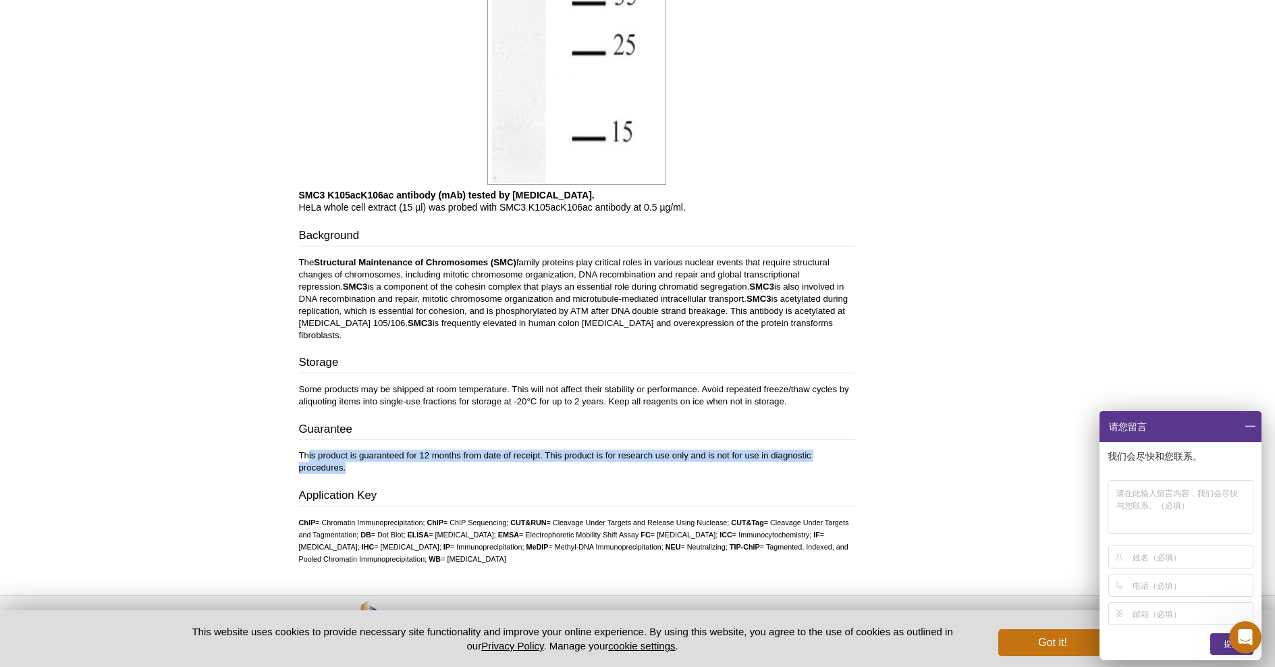
drag, startPoint x: 309, startPoint y: 445, endPoint x: 428, endPoint y: 460, distance: 119.8
click at [428, 460] on p "This product is guaranteed for 12 months from date of receipt. This product is …" at bounding box center [577, 462] width 556 height 24
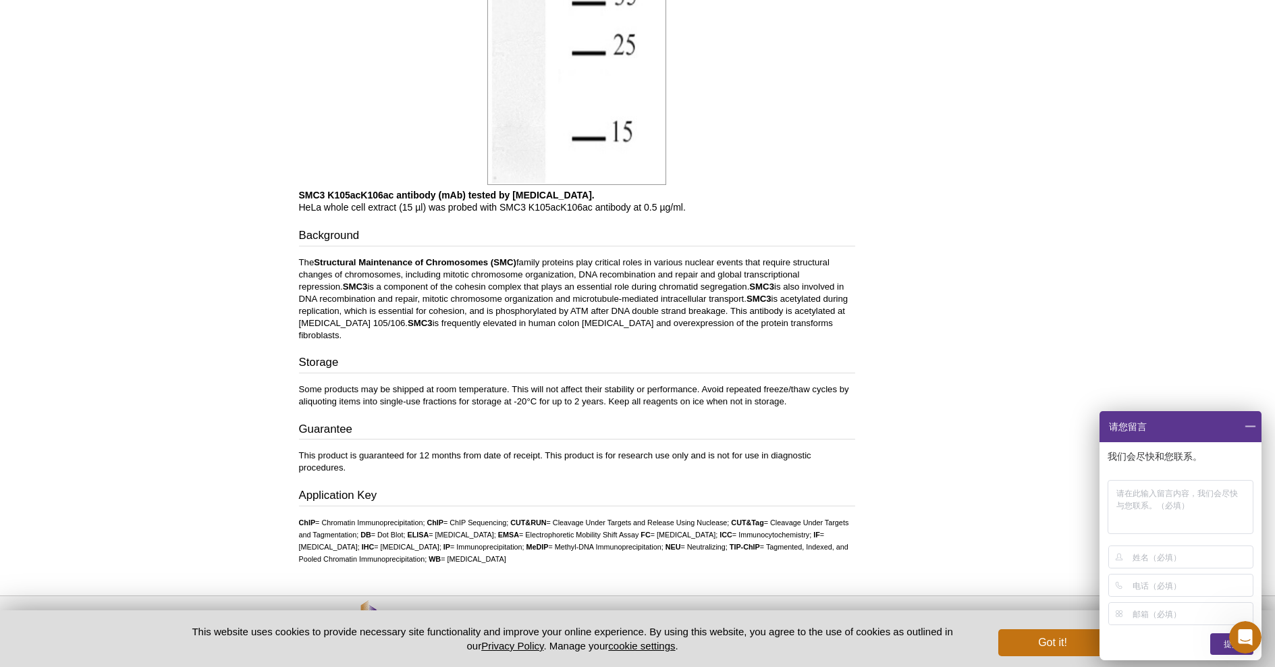
click at [389, 487] on h3 "Application Key" at bounding box center [577, 496] width 556 height 19
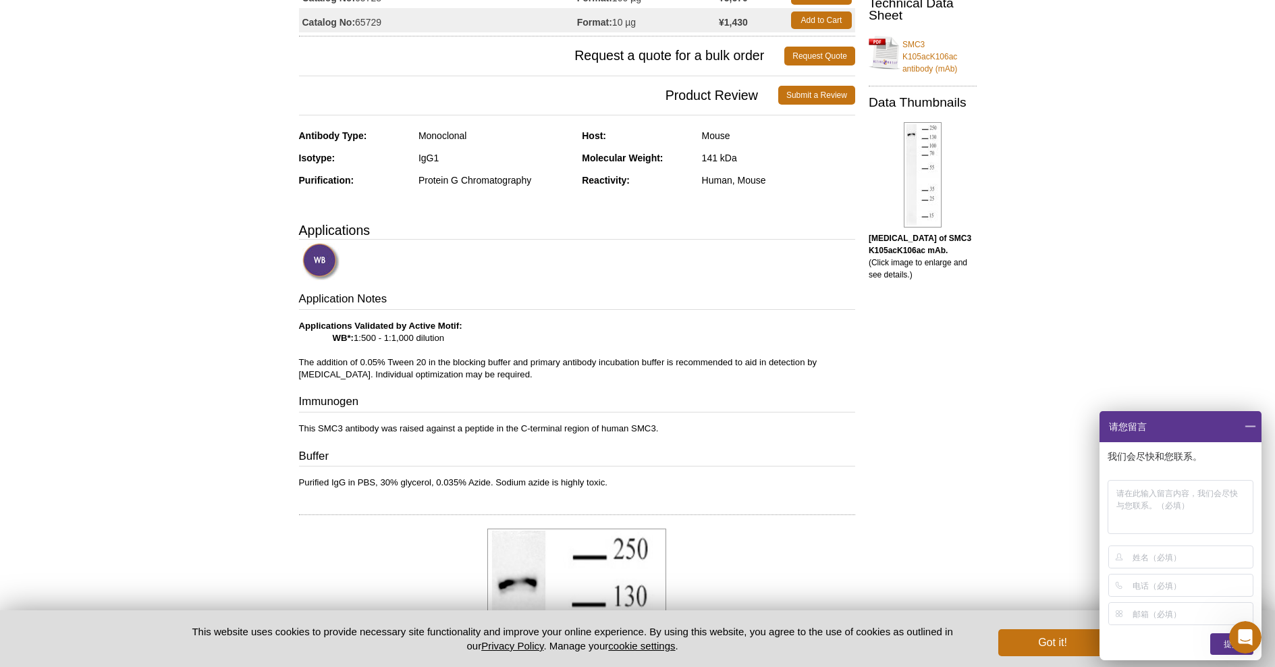
scroll to position [0, 0]
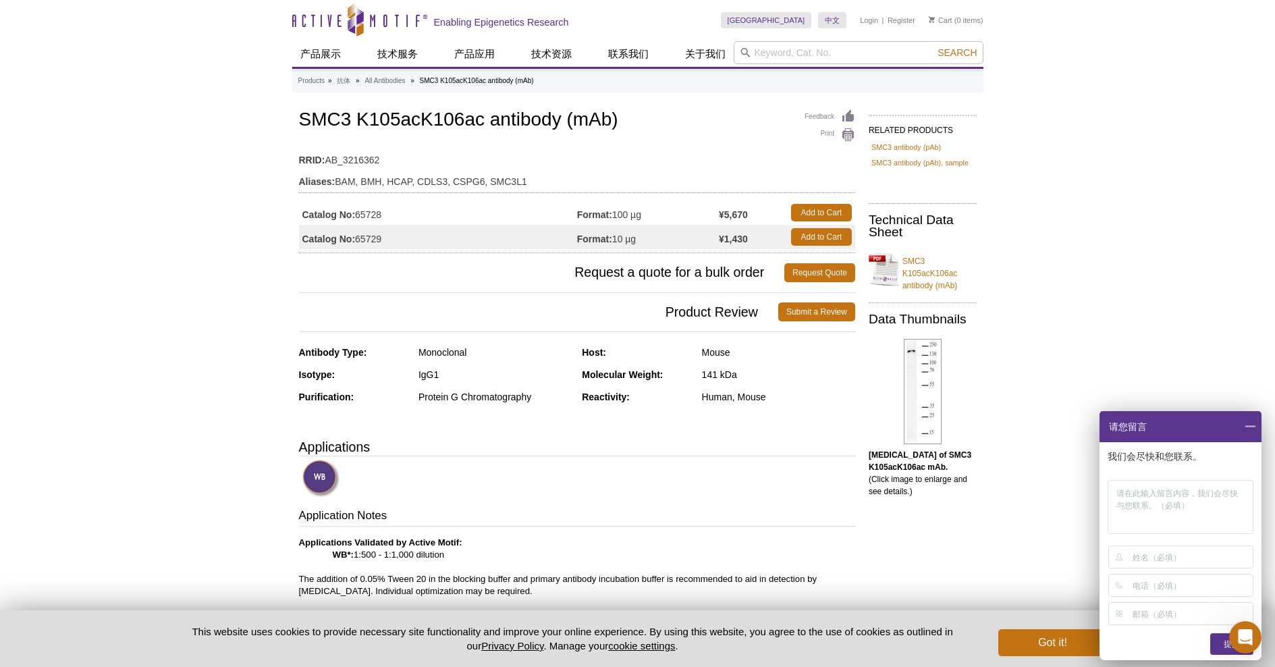
click at [617, 240] on td "Format: 10 µg" at bounding box center [648, 237] width 142 height 24
